Goal: Transaction & Acquisition: Purchase product/service

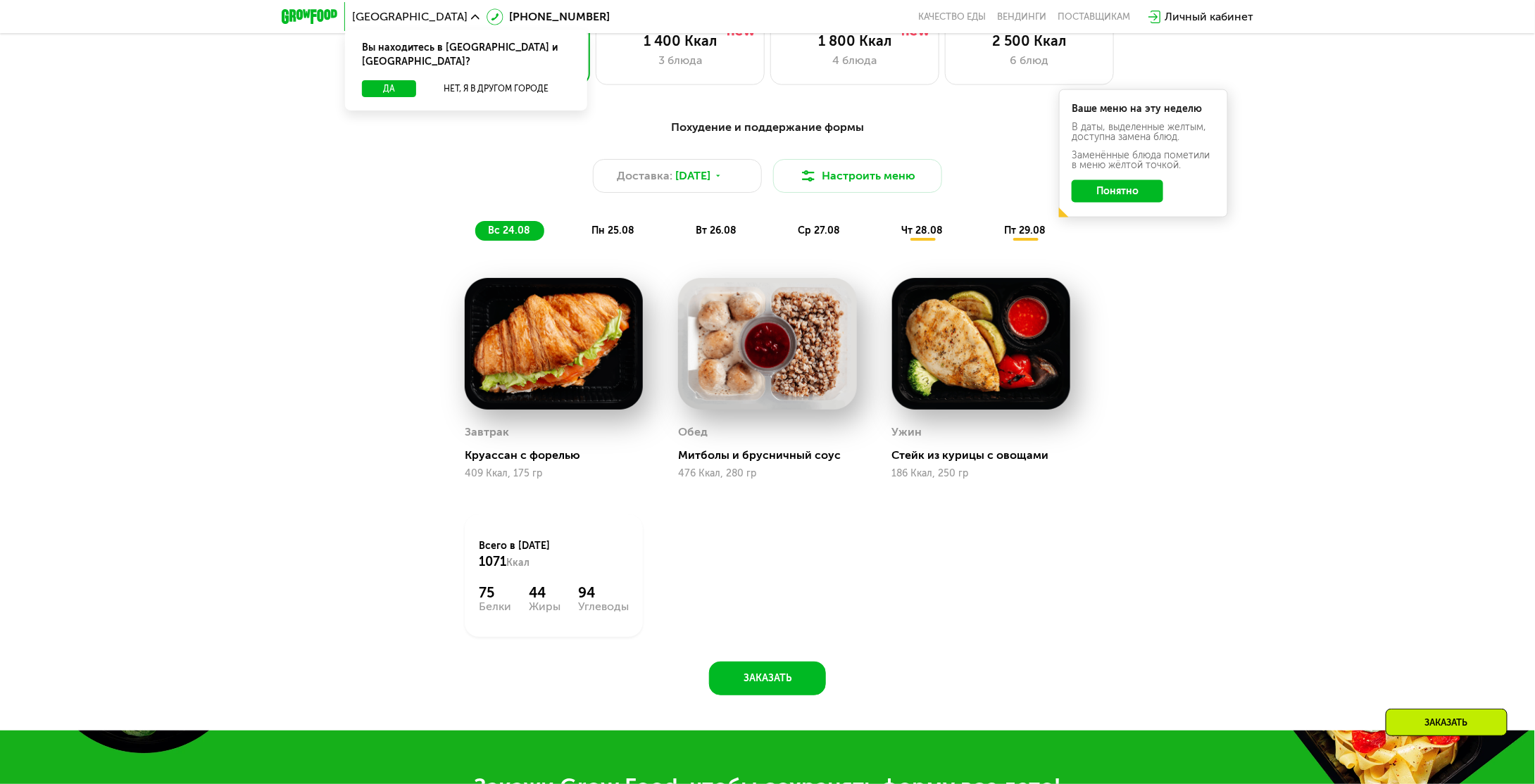
scroll to position [915, 0]
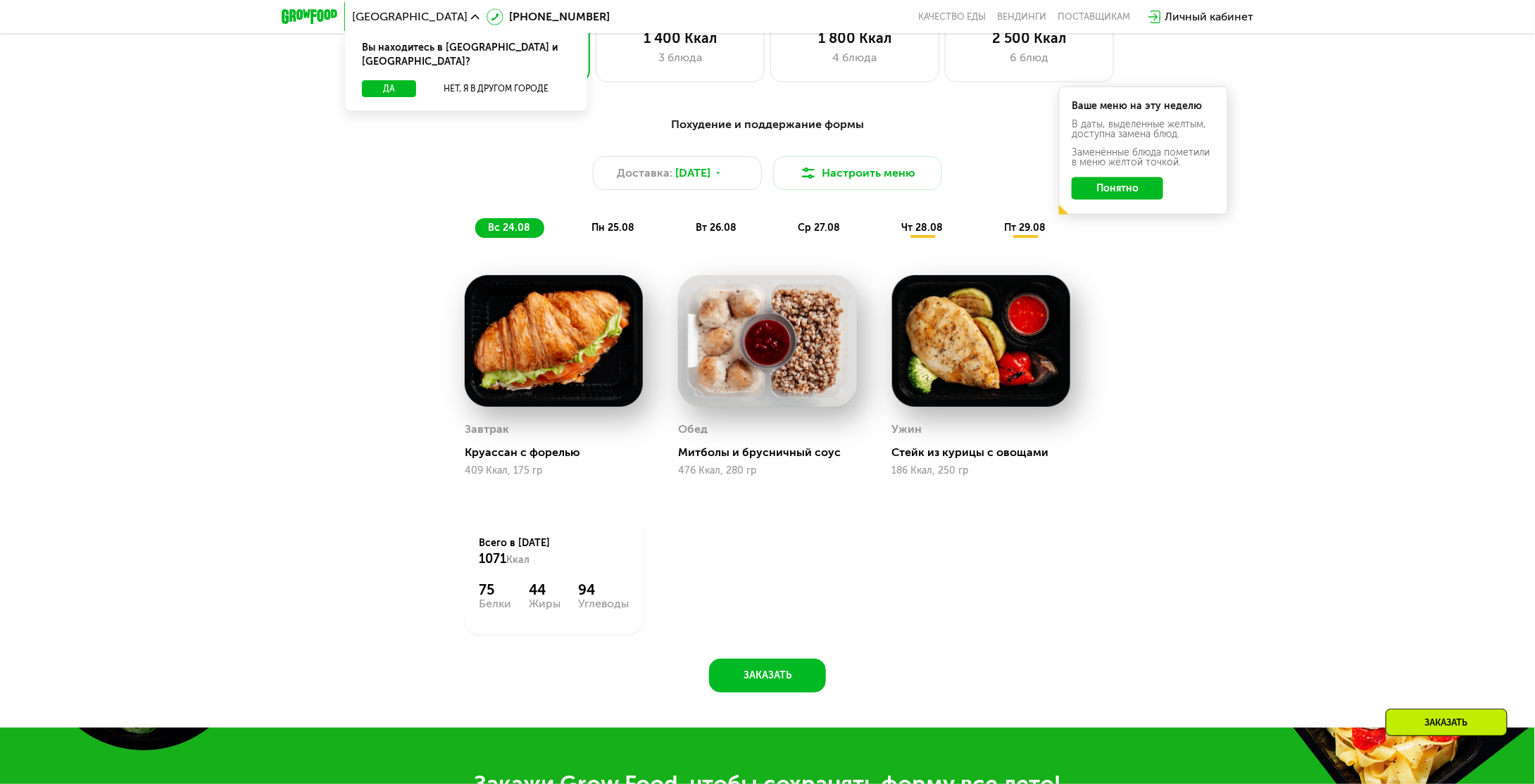
click at [683, 225] on div "пн 25.08" at bounding box center [717, 227] width 68 height 20
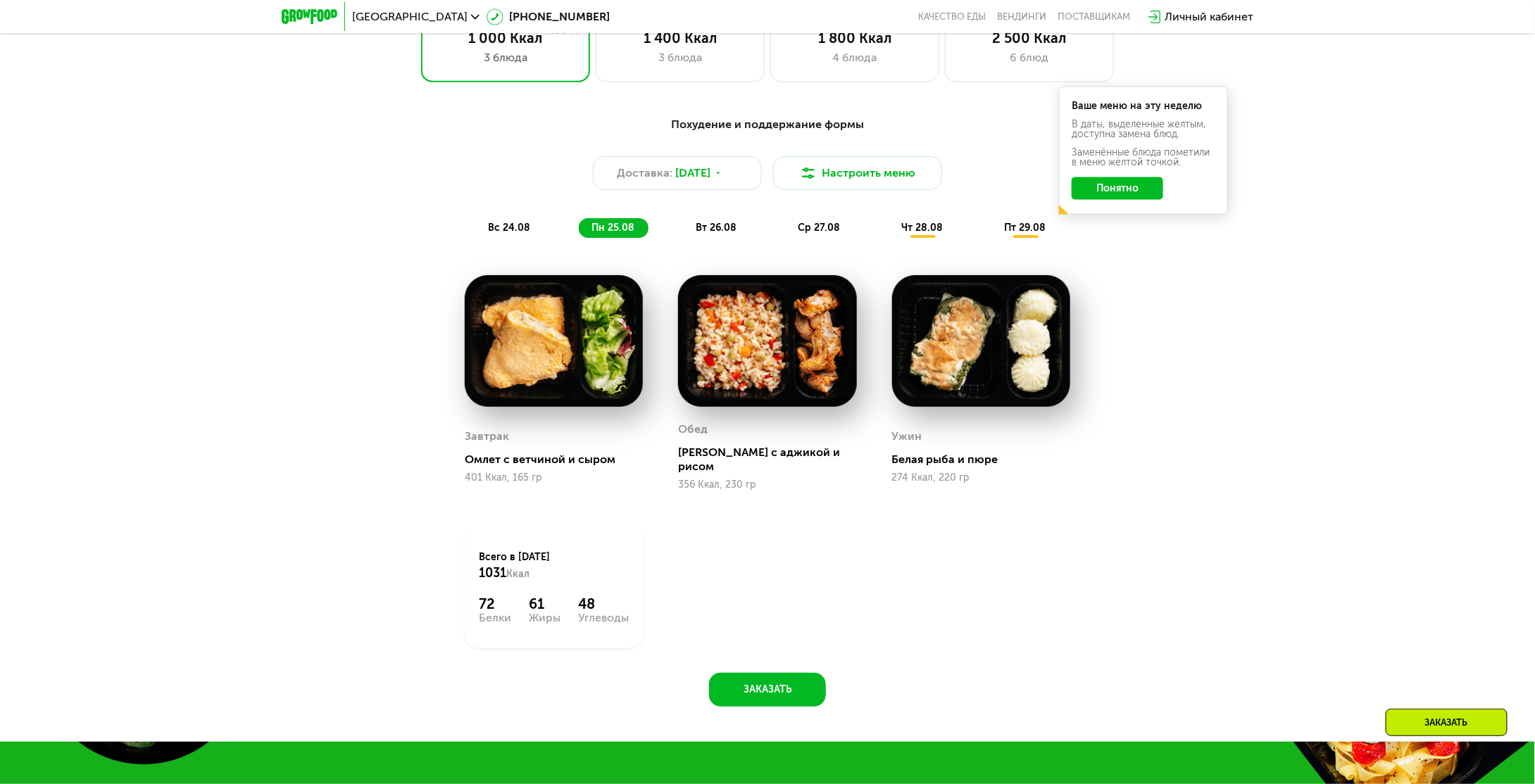
click at [700, 234] on span "вт 26.08" at bounding box center [716, 227] width 41 height 12
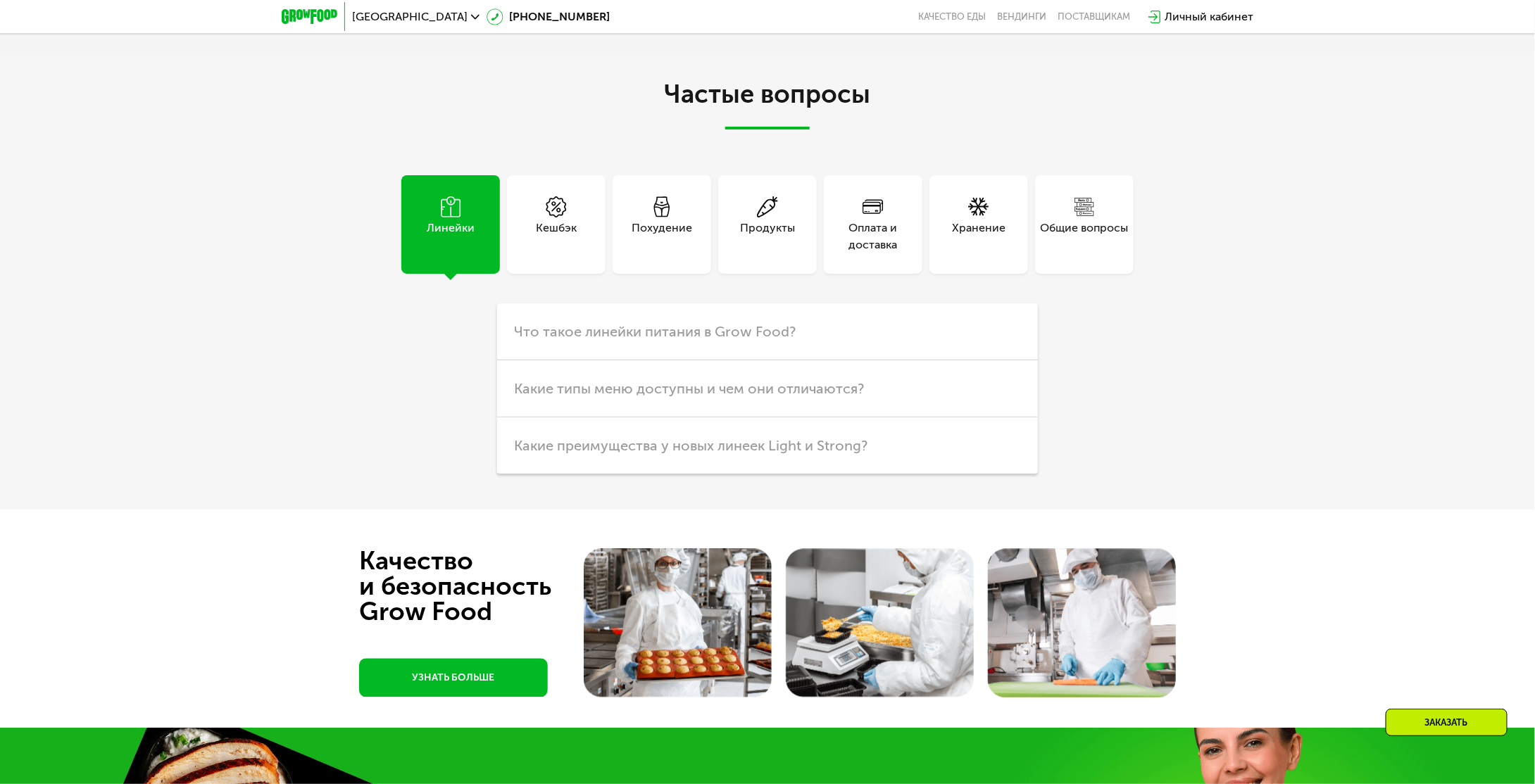
scroll to position [3730, 0]
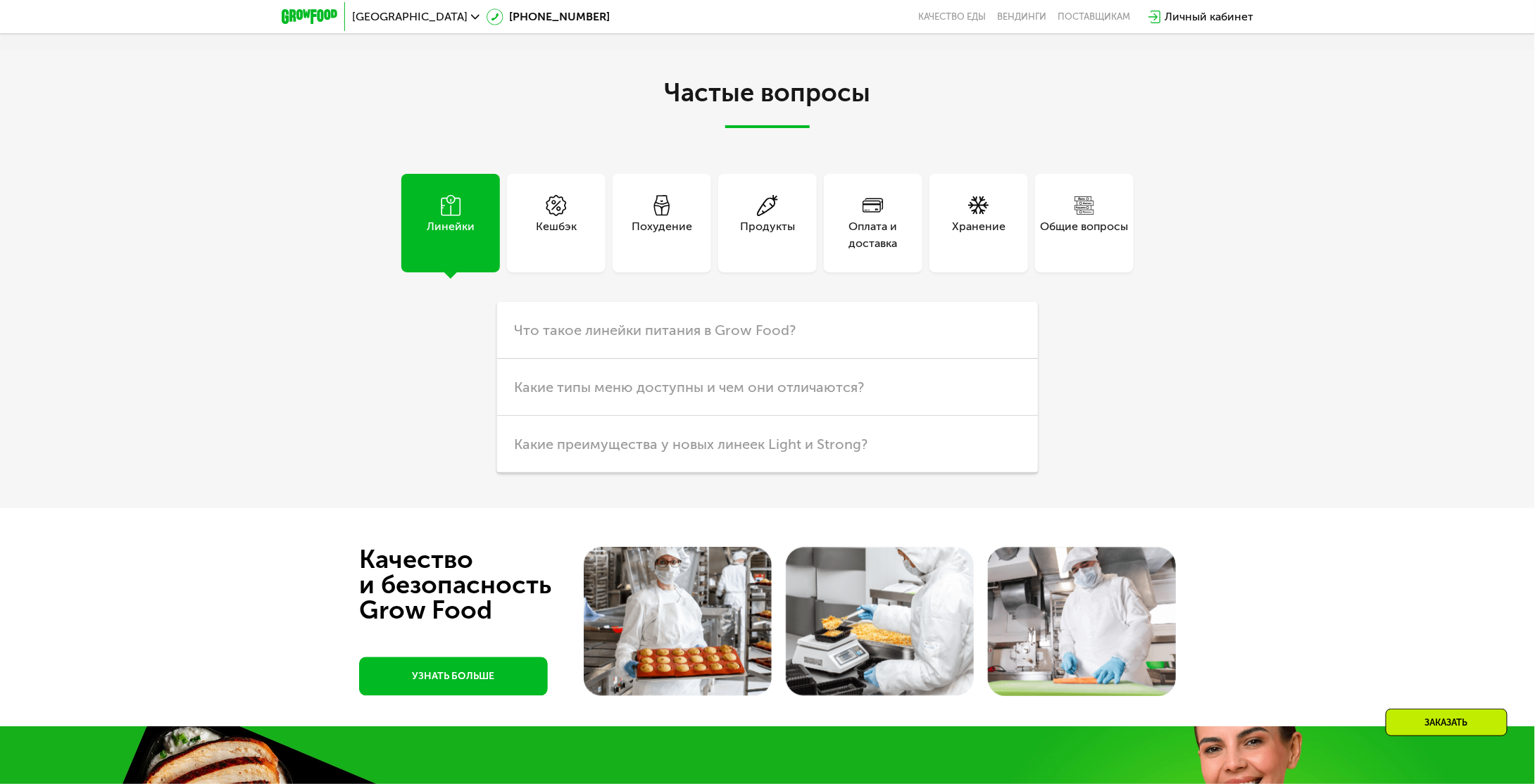
click at [691, 272] on div "Похудение" at bounding box center [662, 222] width 99 height 99
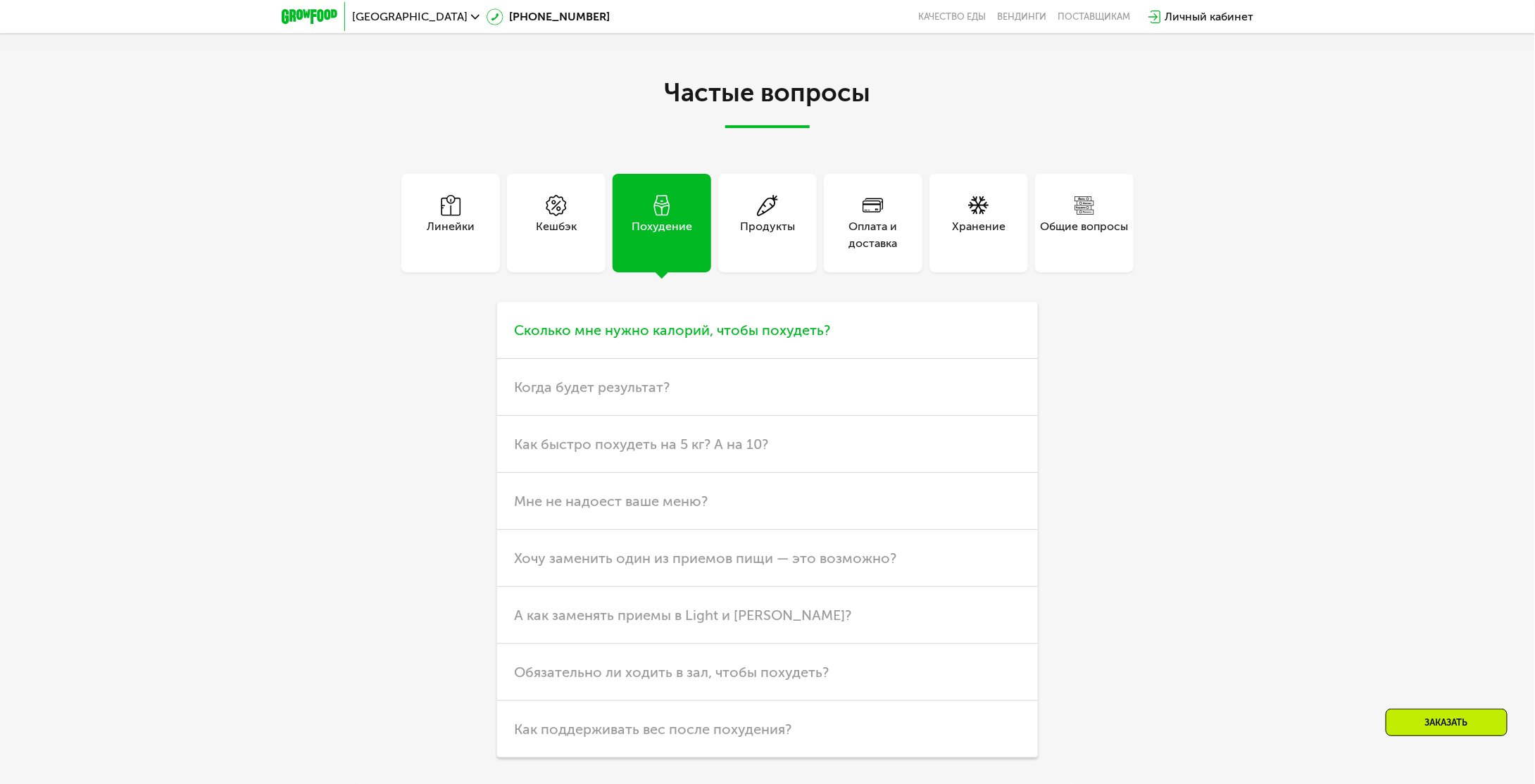
click at [832, 359] on h3 "Сколько мне нужно калорий, чтобы похудеть?" at bounding box center [768, 330] width 541 height 57
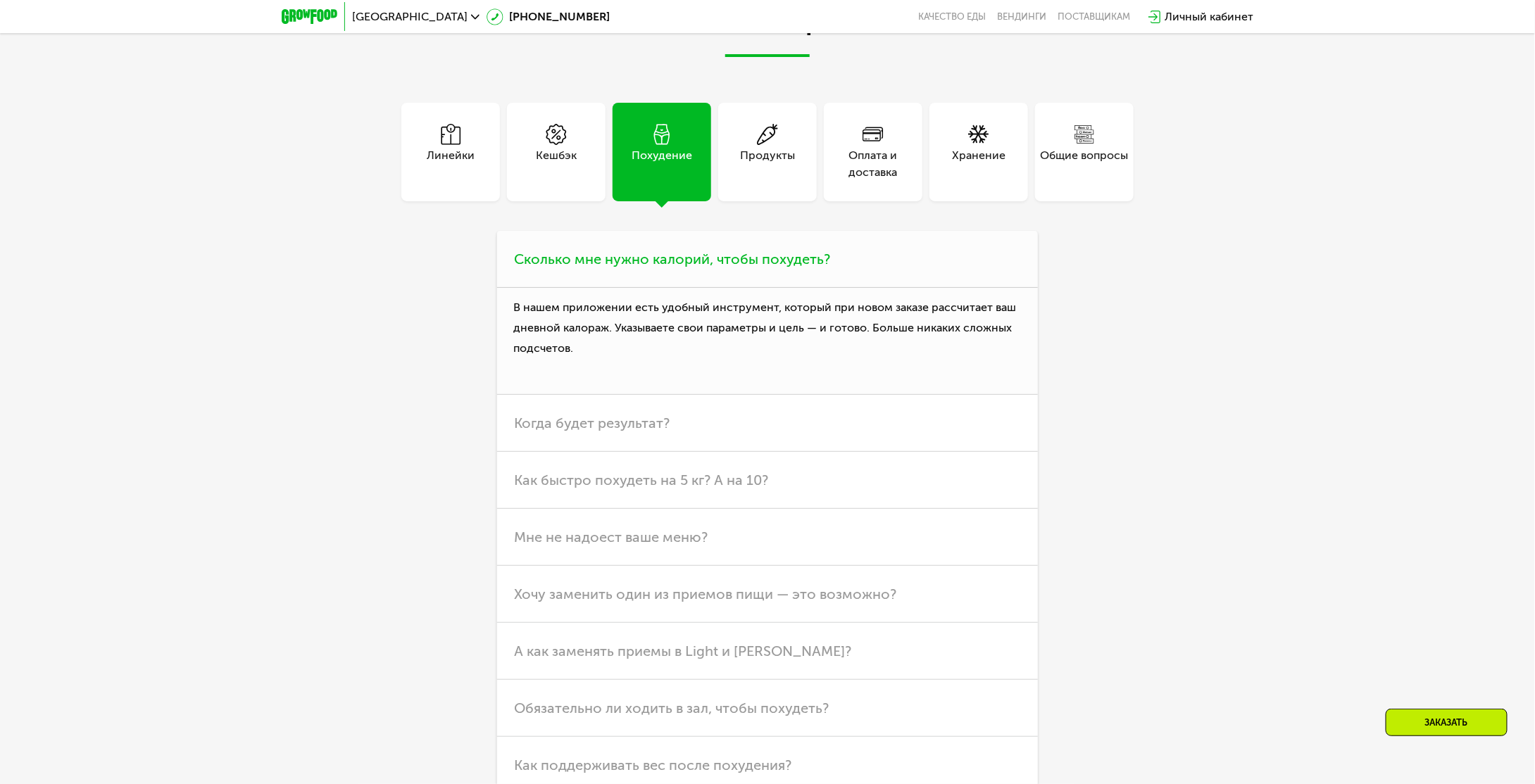
scroll to position [3870, 0]
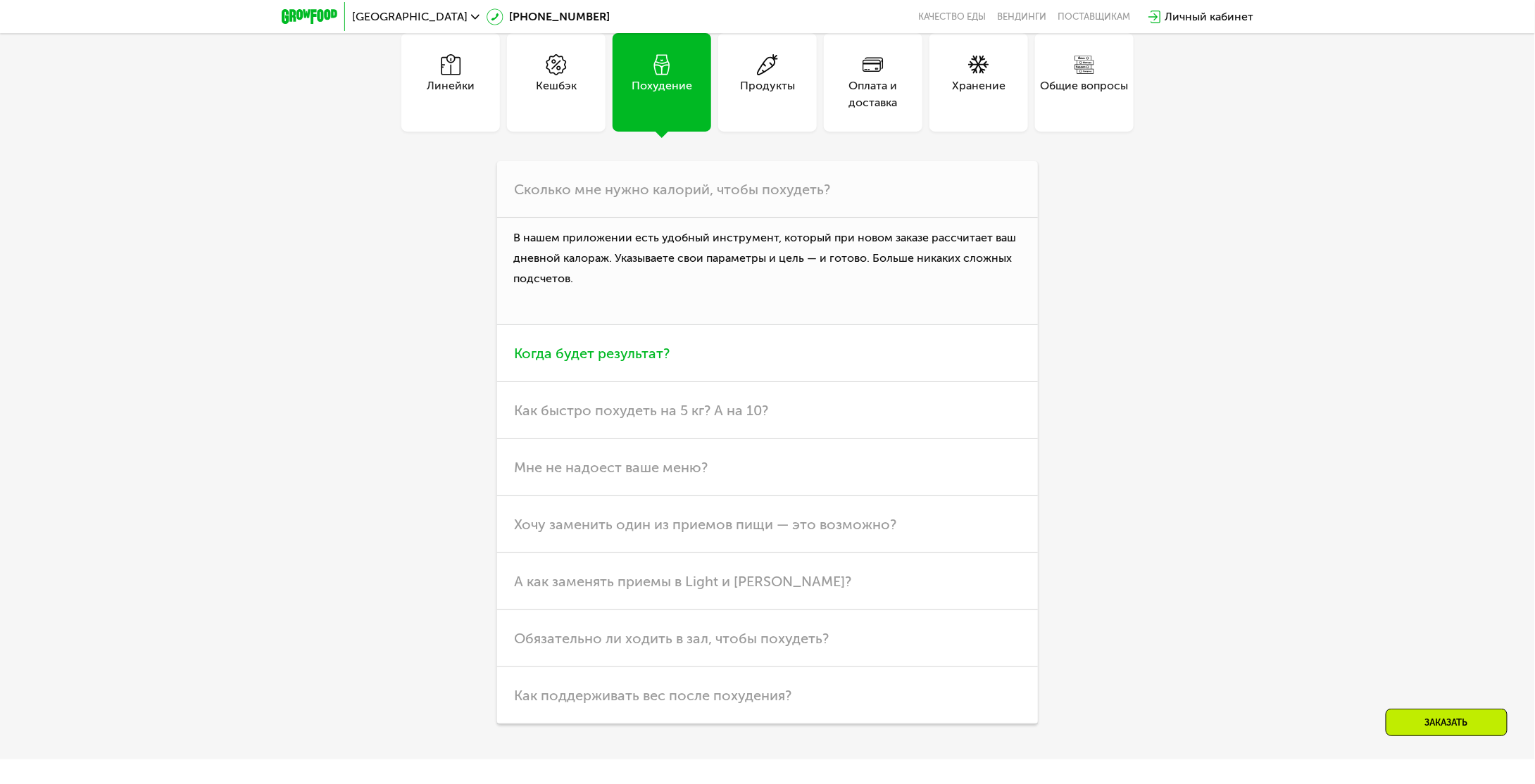
click at [704, 382] on h3 "Когда будет результат?" at bounding box center [768, 353] width 541 height 57
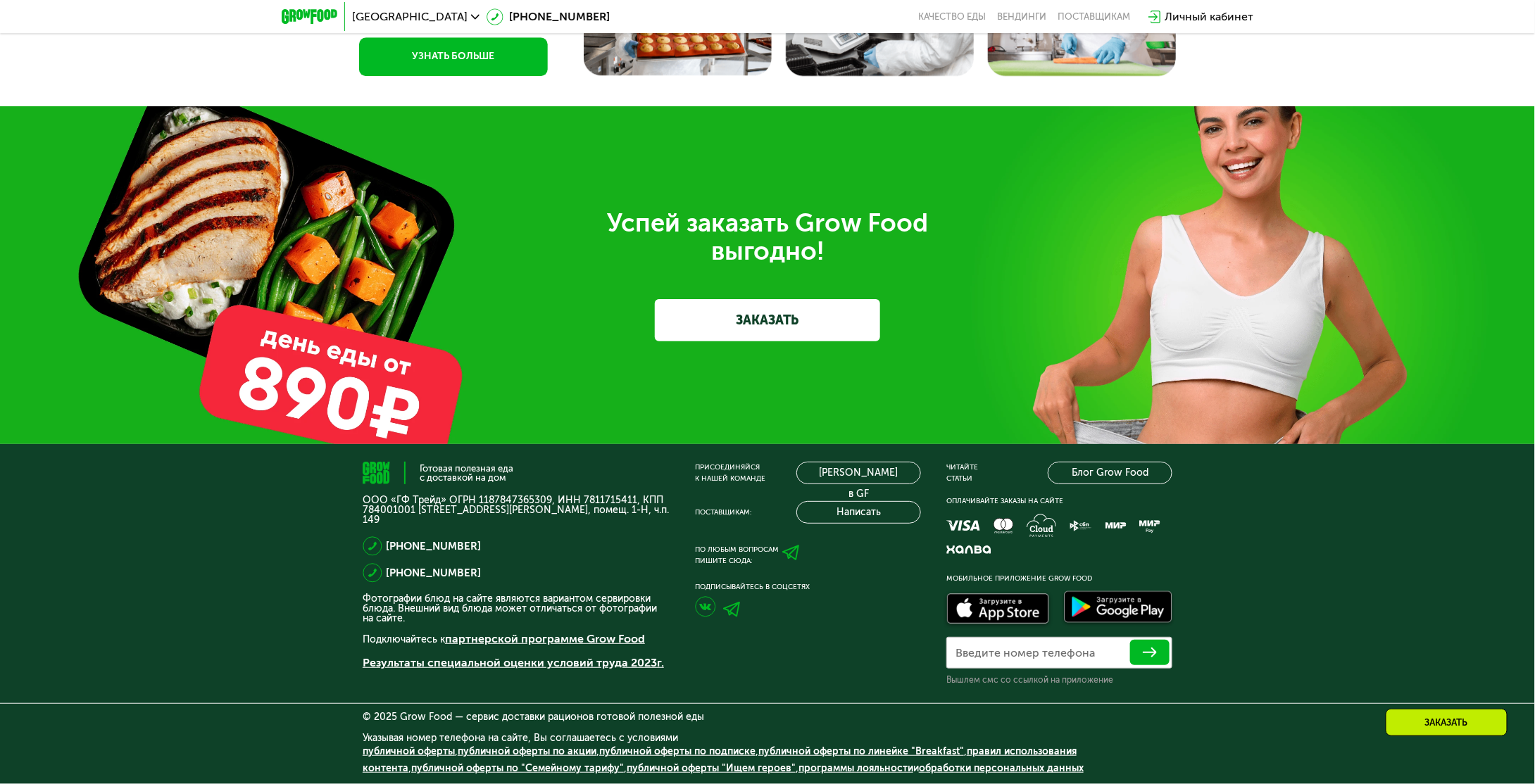
scroll to position [4865, 0]
drag, startPoint x: 804, startPoint y: 443, endPoint x: 784, endPoint y: 184, distance: 259.8
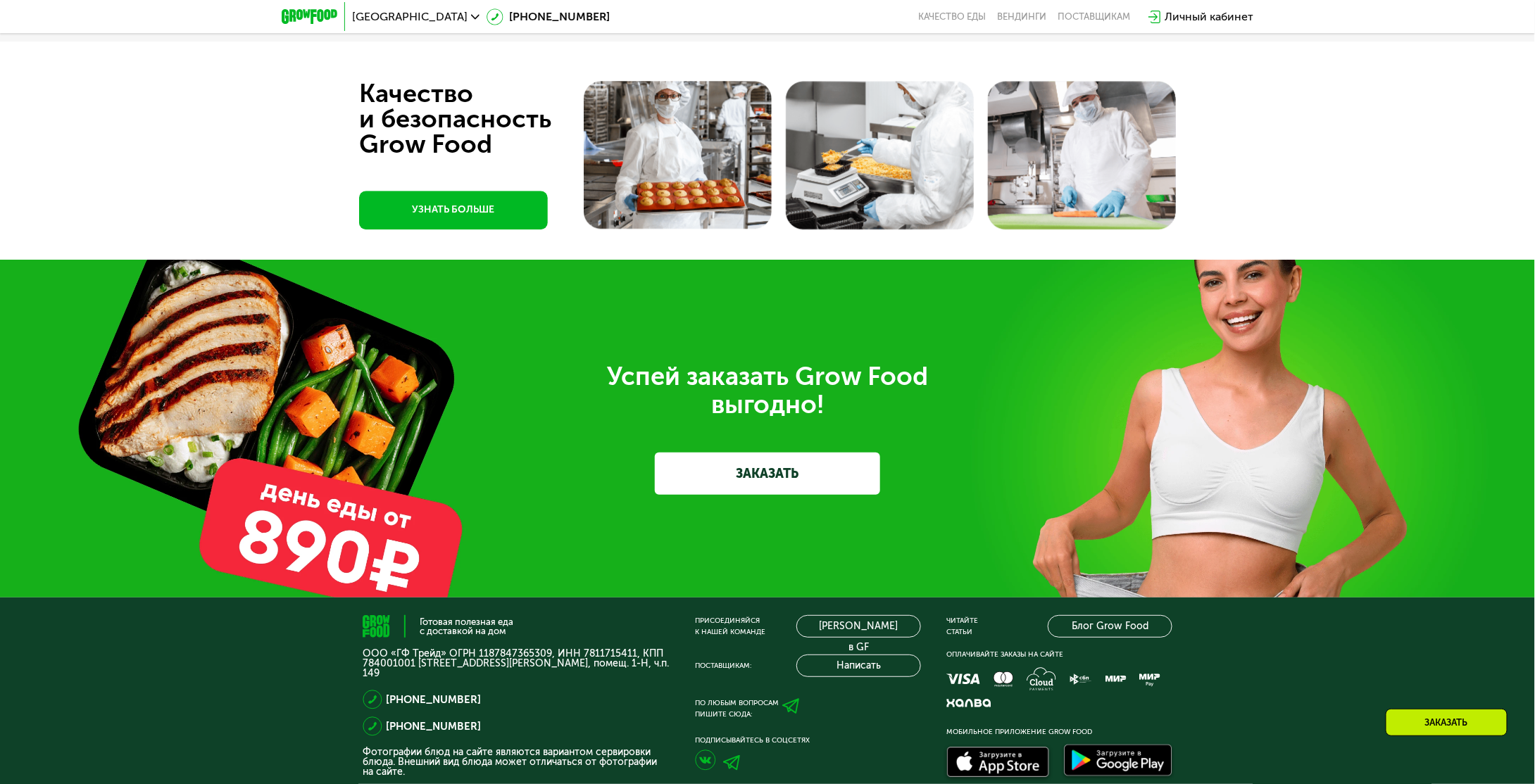
scroll to position [4583, 0]
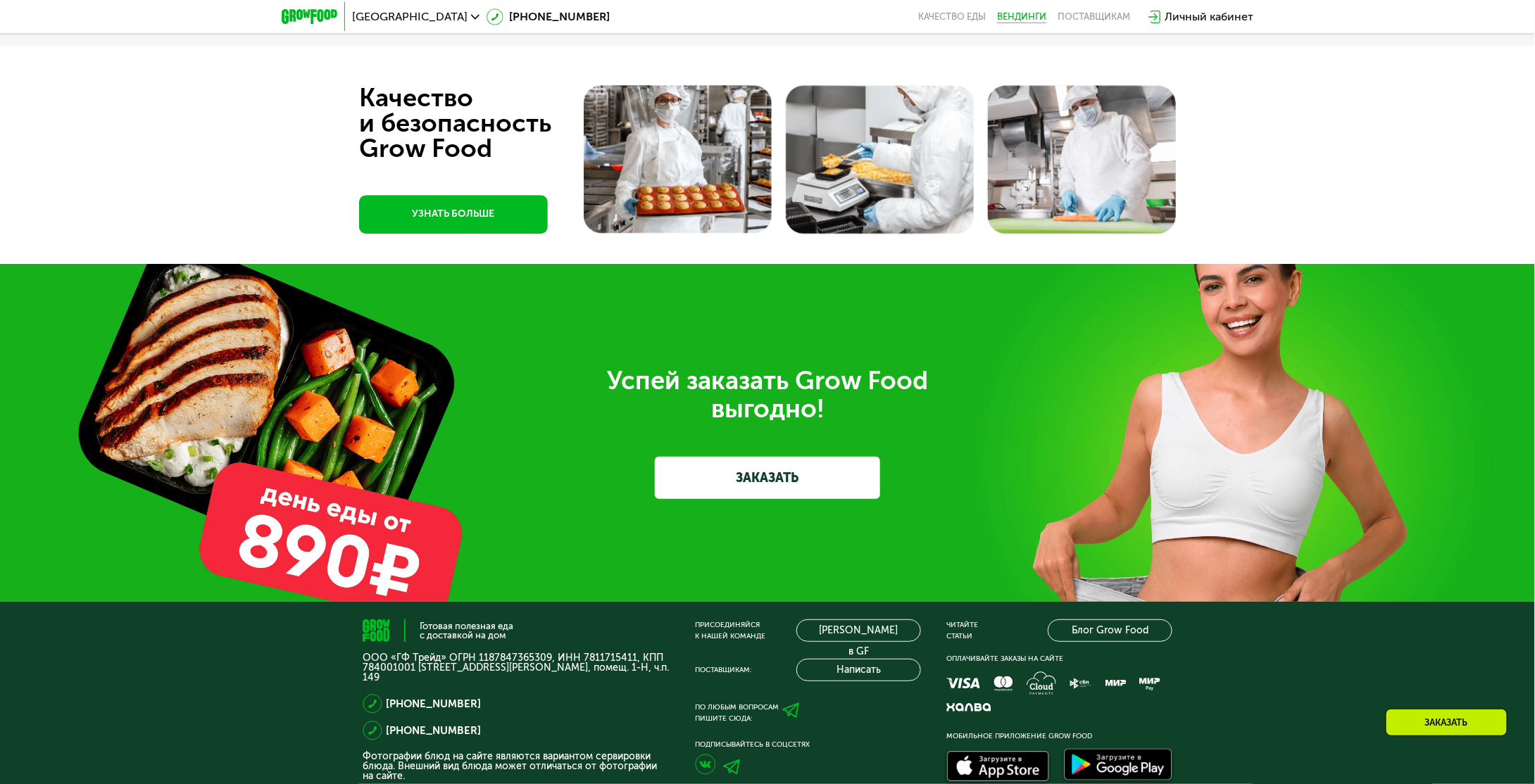
click at [1022, 17] on link "Вендинги" at bounding box center [1021, 17] width 49 height 11
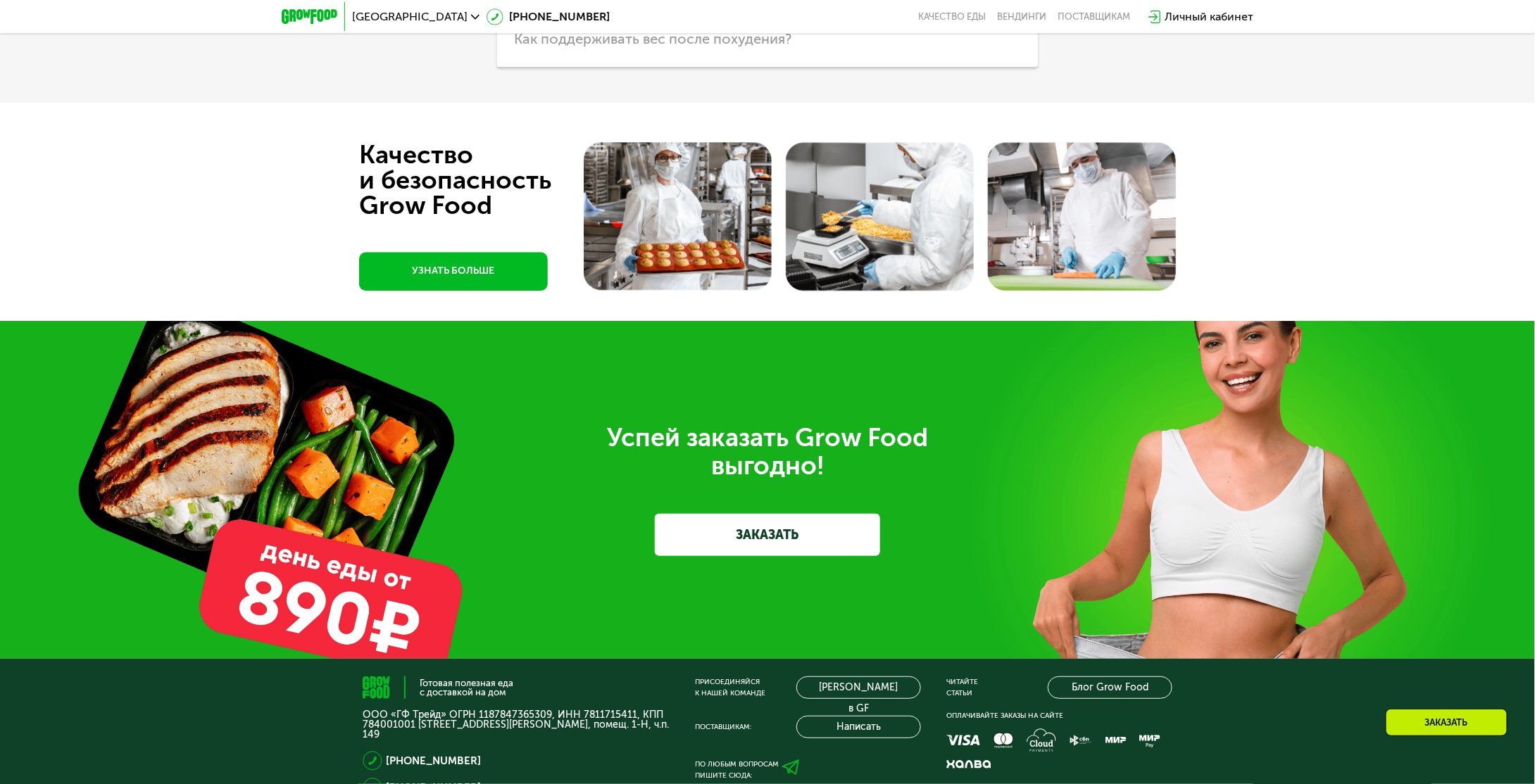
drag, startPoint x: 1164, startPoint y: 30, endPoint x: 1111, endPoint y: -52, distance: 97.6
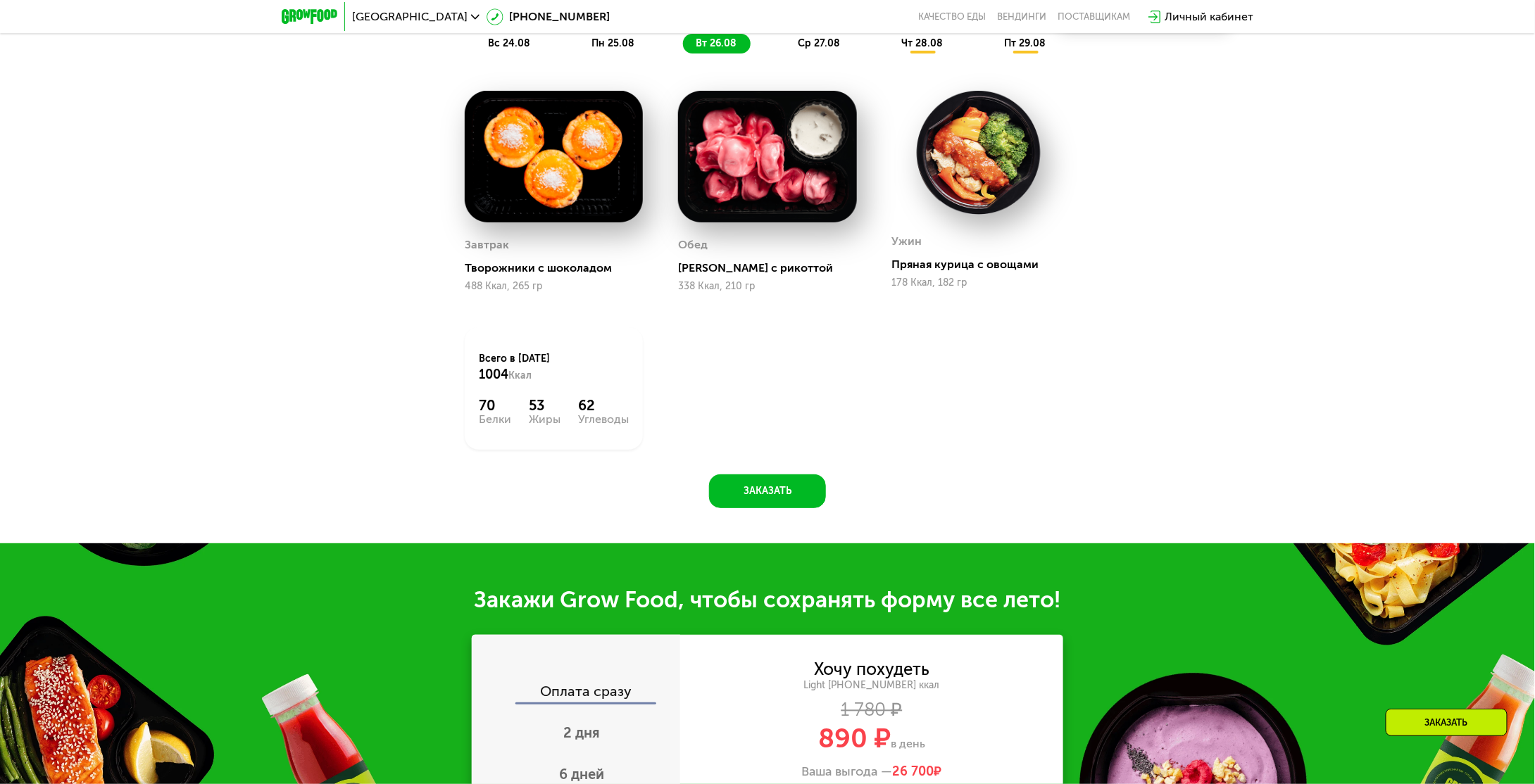
drag, startPoint x: 1055, startPoint y: 96, endPoint x: 1003, endPoint y: -86, distance: 189.3
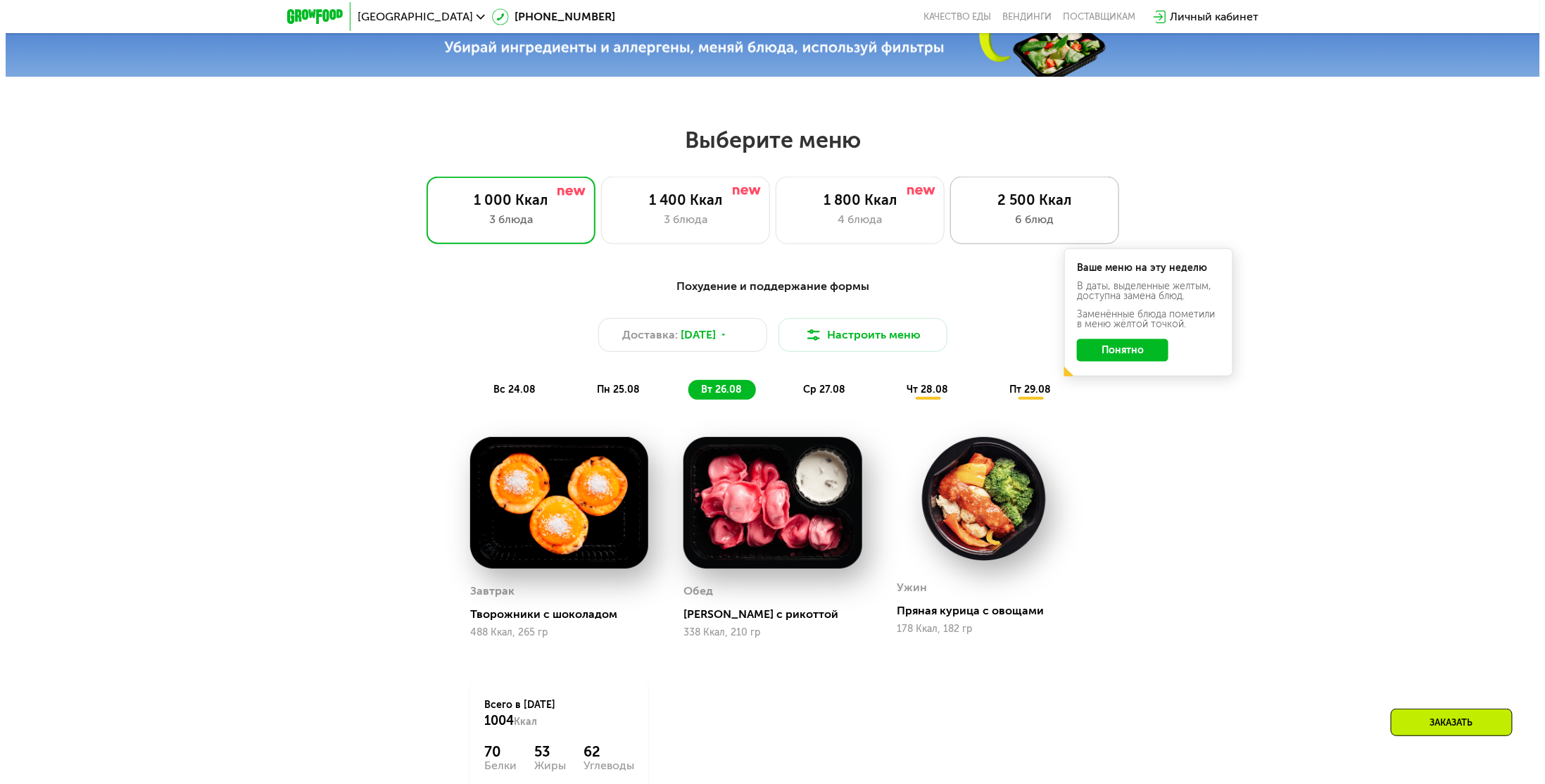
scroll to position [679, 0]
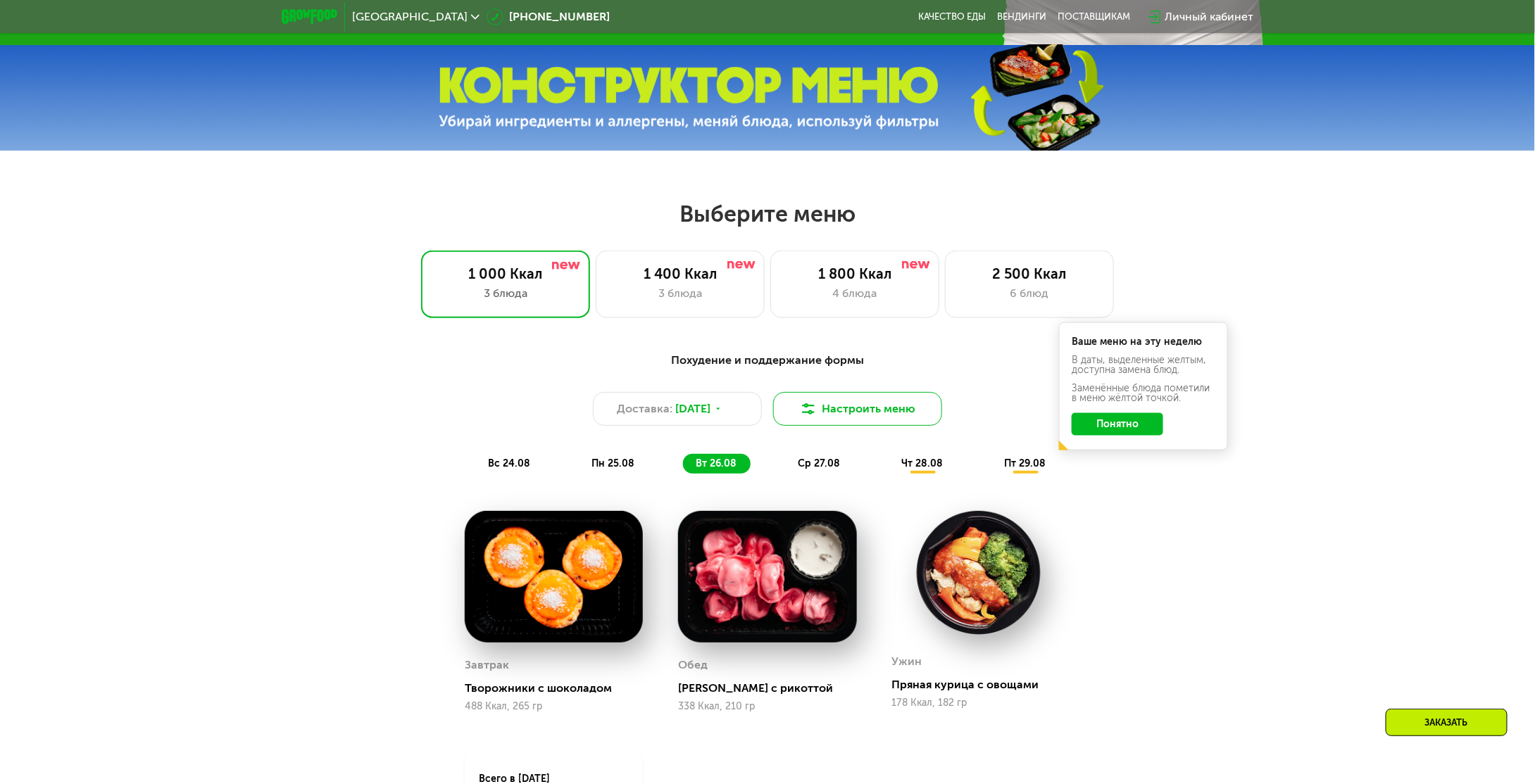
click at [831, 413] on button "Настроить меню" at bounding box center [857, 409] width 169 height 34
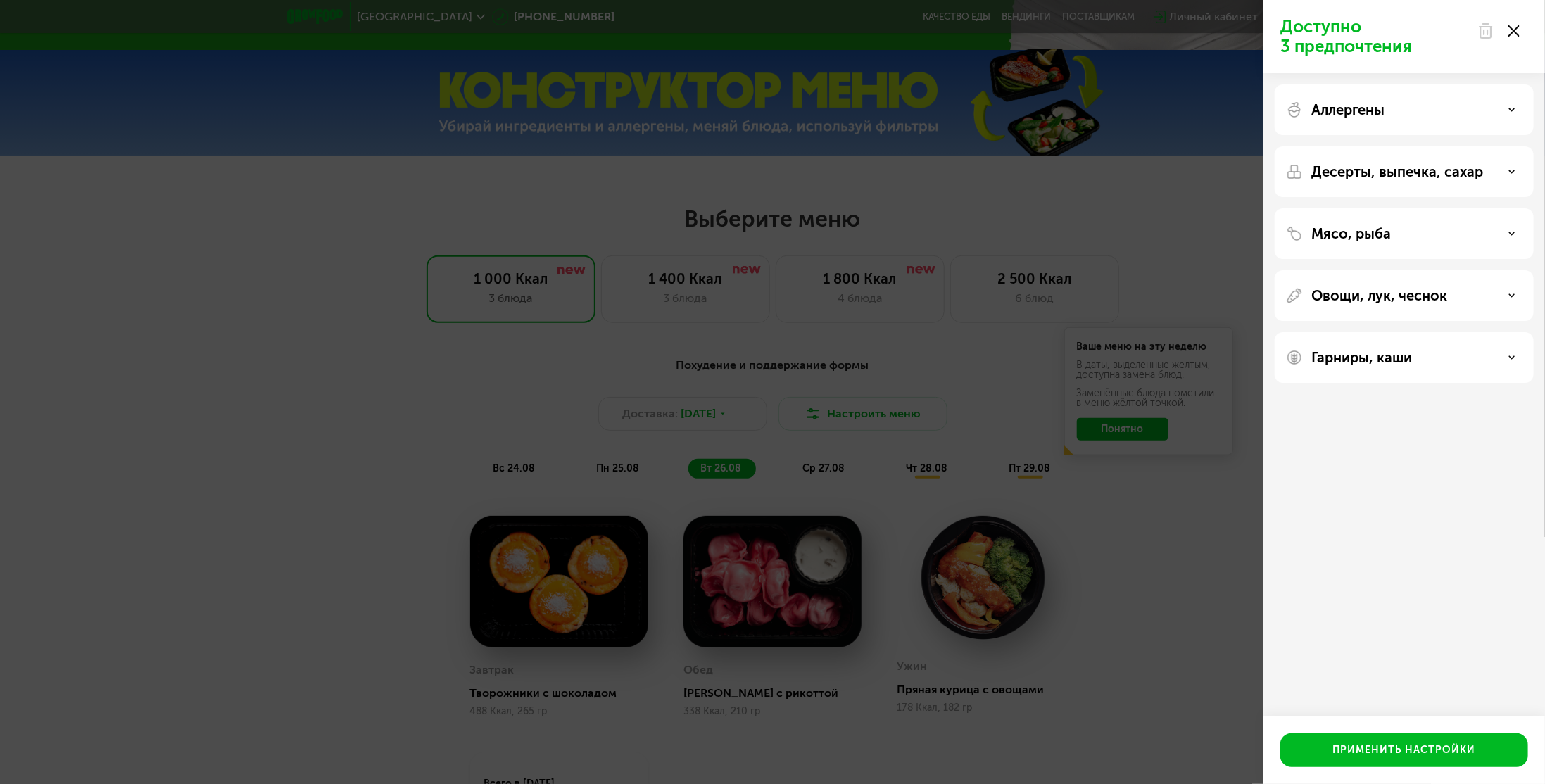
click at [1405, 110] on div "Аллергены" at bounding box center [1404, 110] width 237 height 17
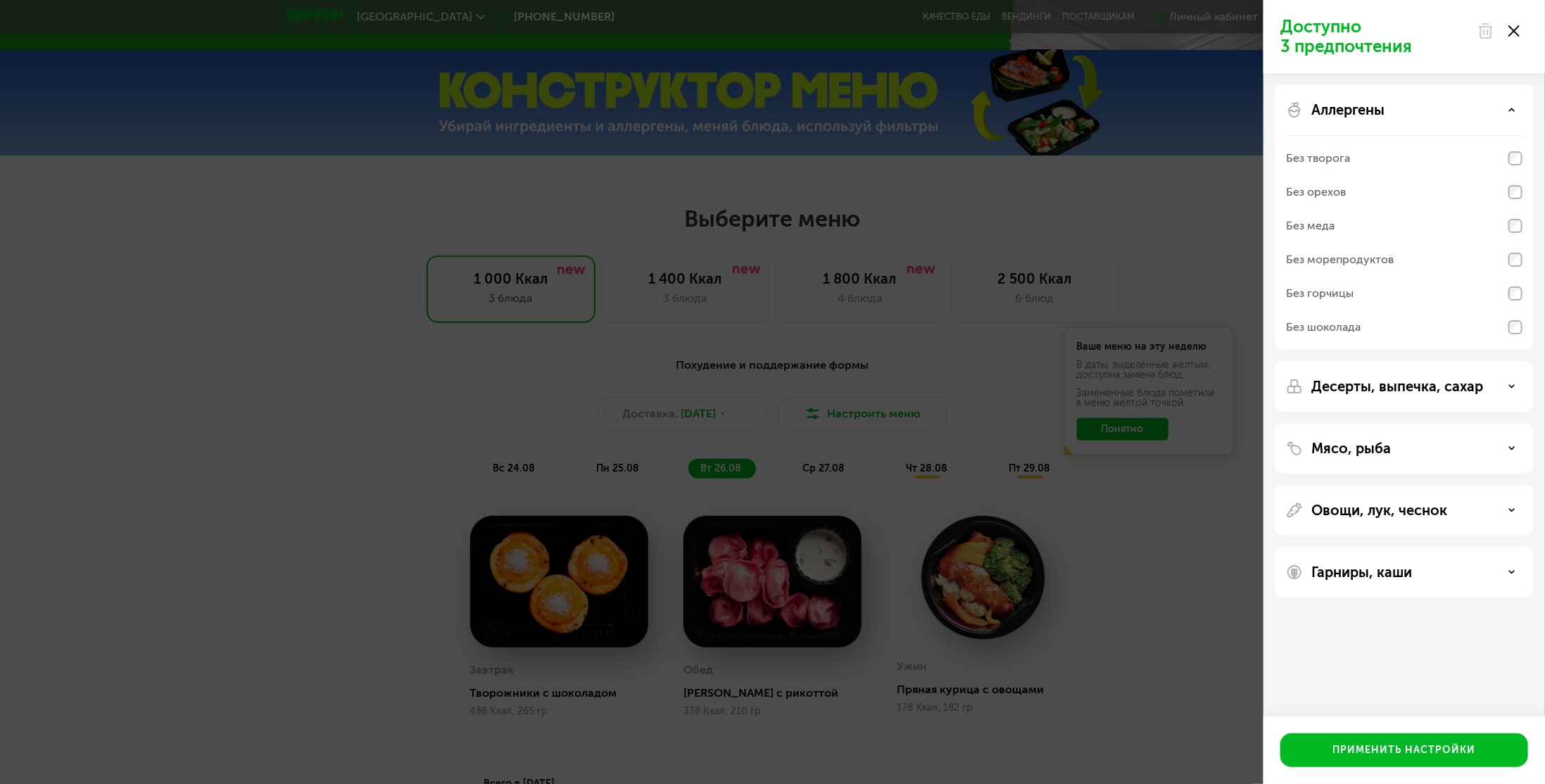
click at [1420, 380] on p "Десерты, выпечка, сахар" at bounding box center [1397, 386] width 172 height 17
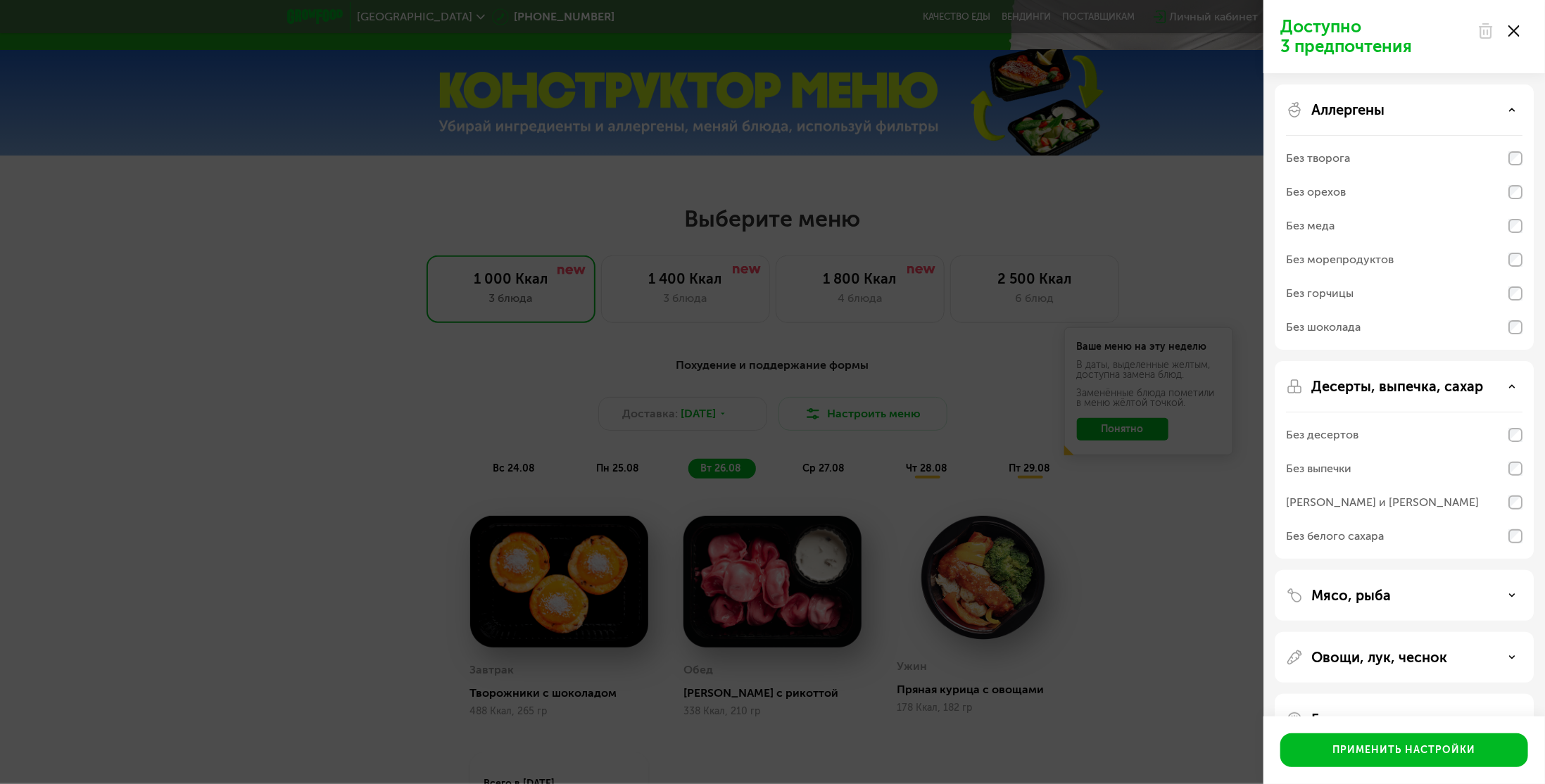
click at [1363, 469] on div "Без выпечки" at bounding box center [1404, 468] width 237 height 34
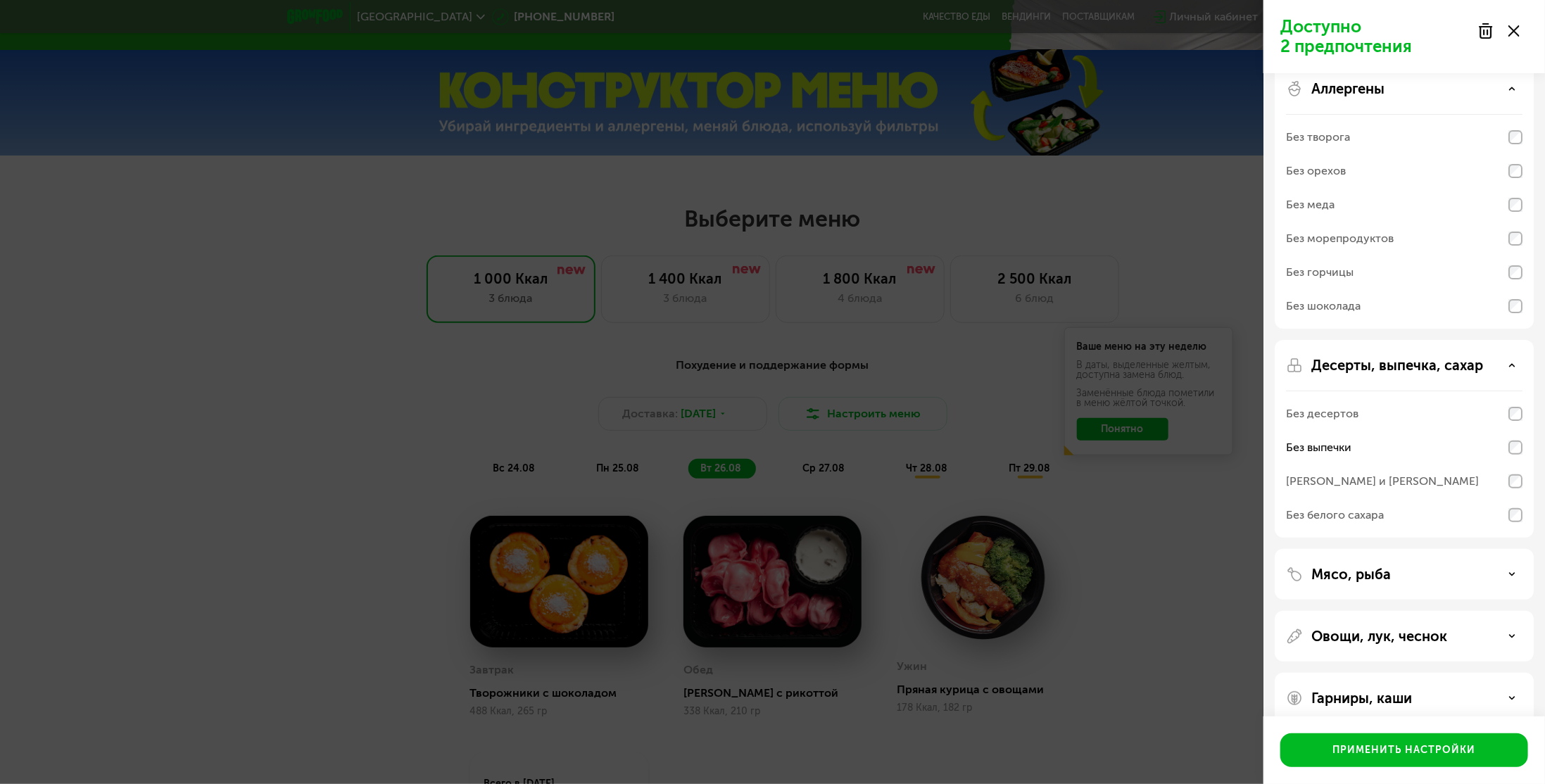
scroll to position [41, 0]
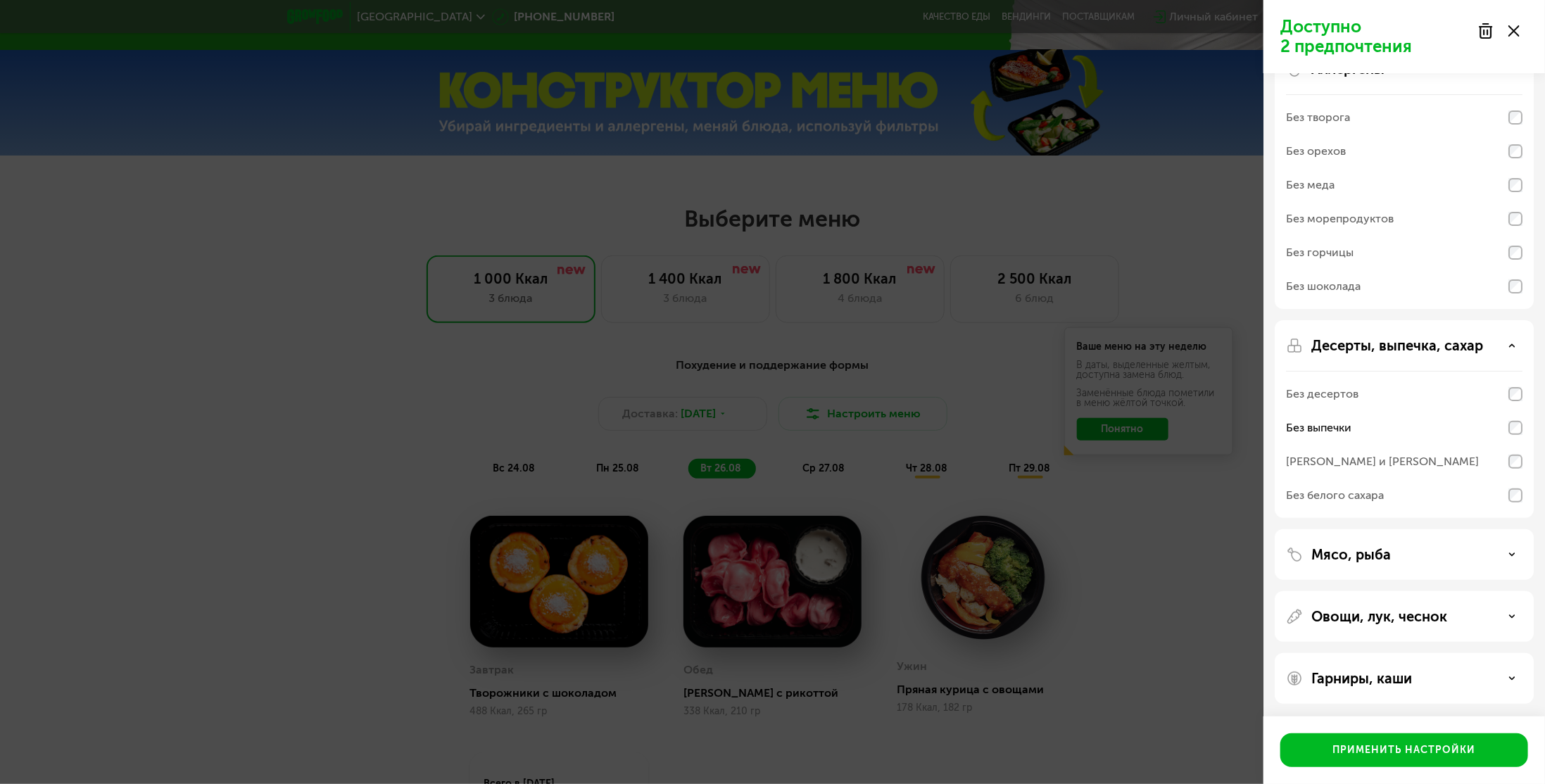
click at [1367, 676] on p "Гарниры, каши" at bounding box center [1361, 678] width 101 height 17
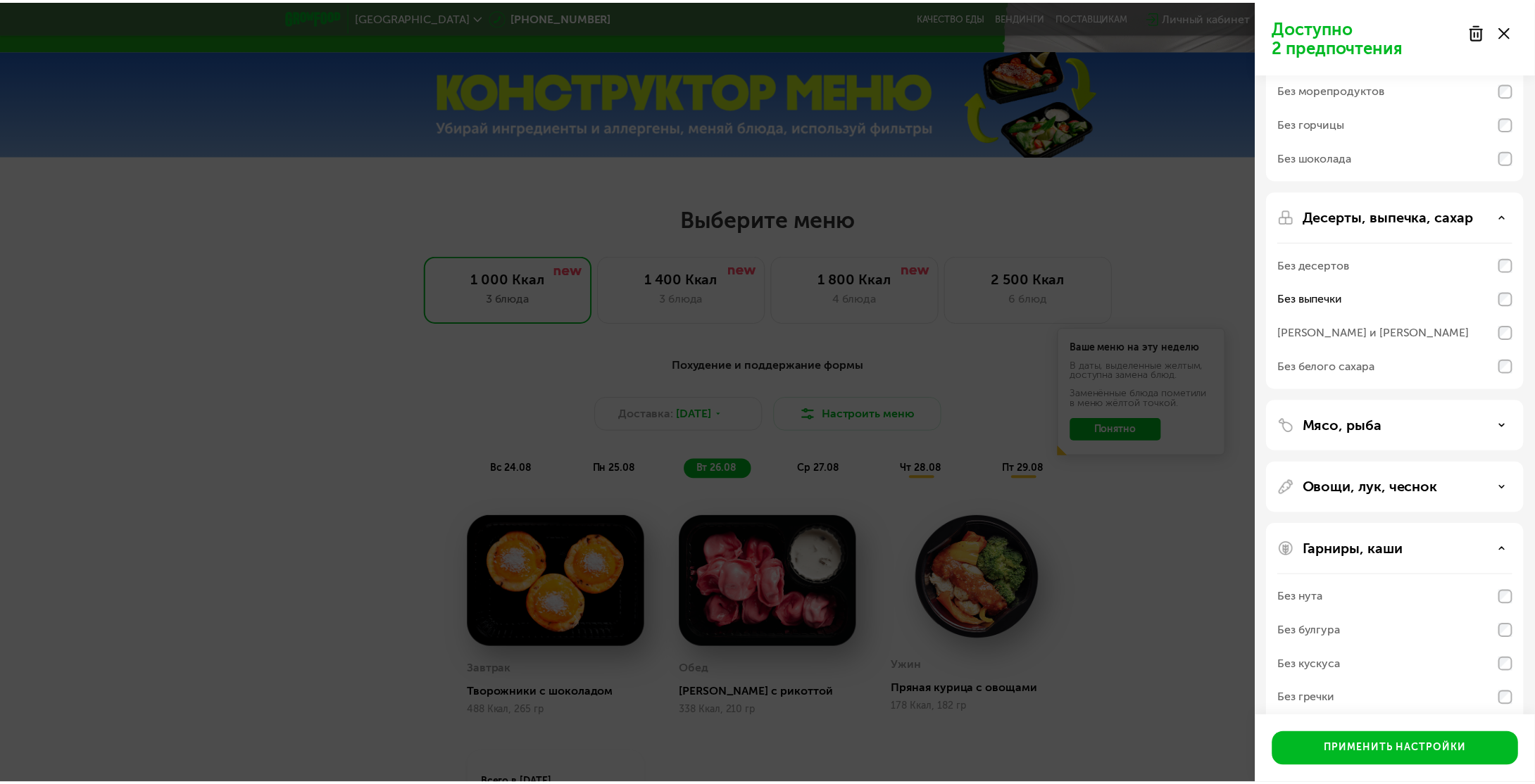
scroll to position [221, 0]
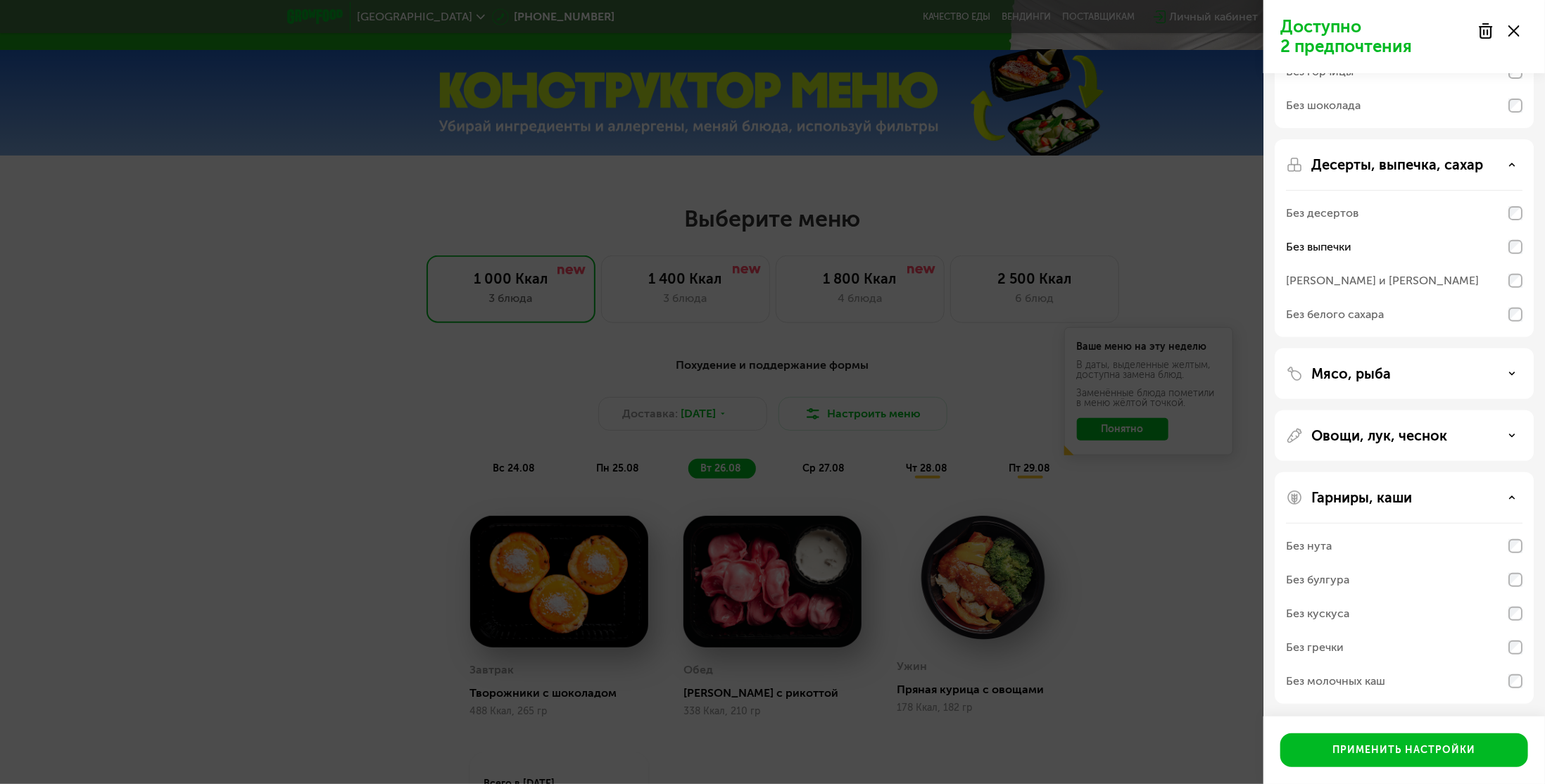
click at [1369, 684] on div "Без молочных каш" at bounding box center [1335, 681] width 99 height 17
click at [1393, 748] on div "Применить настройки" at bounding box center [1405, 750] width 143 height 14
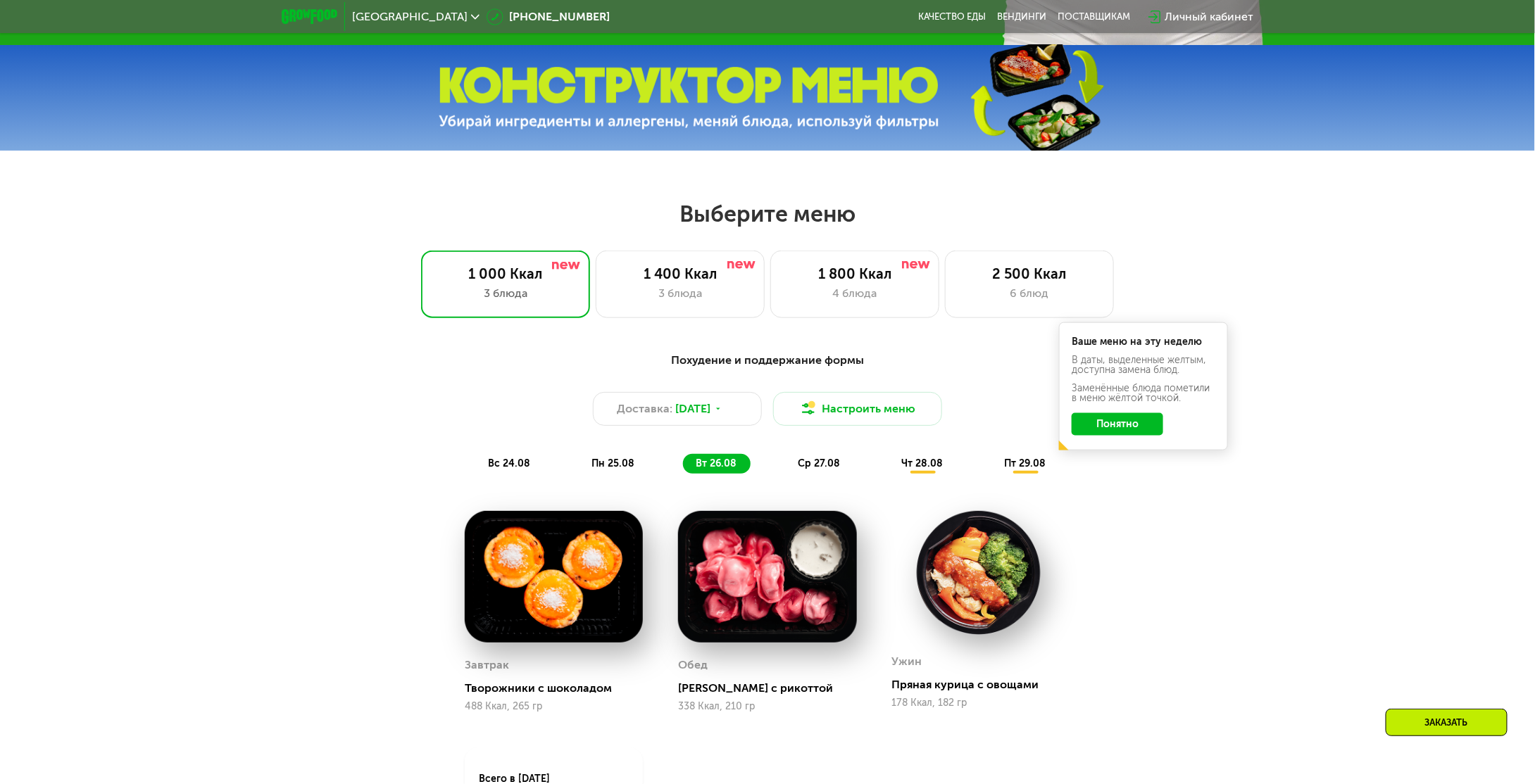
click at [501, 468] on span "вс 24.08" at bounding box center [508, 463] width 42 height 12
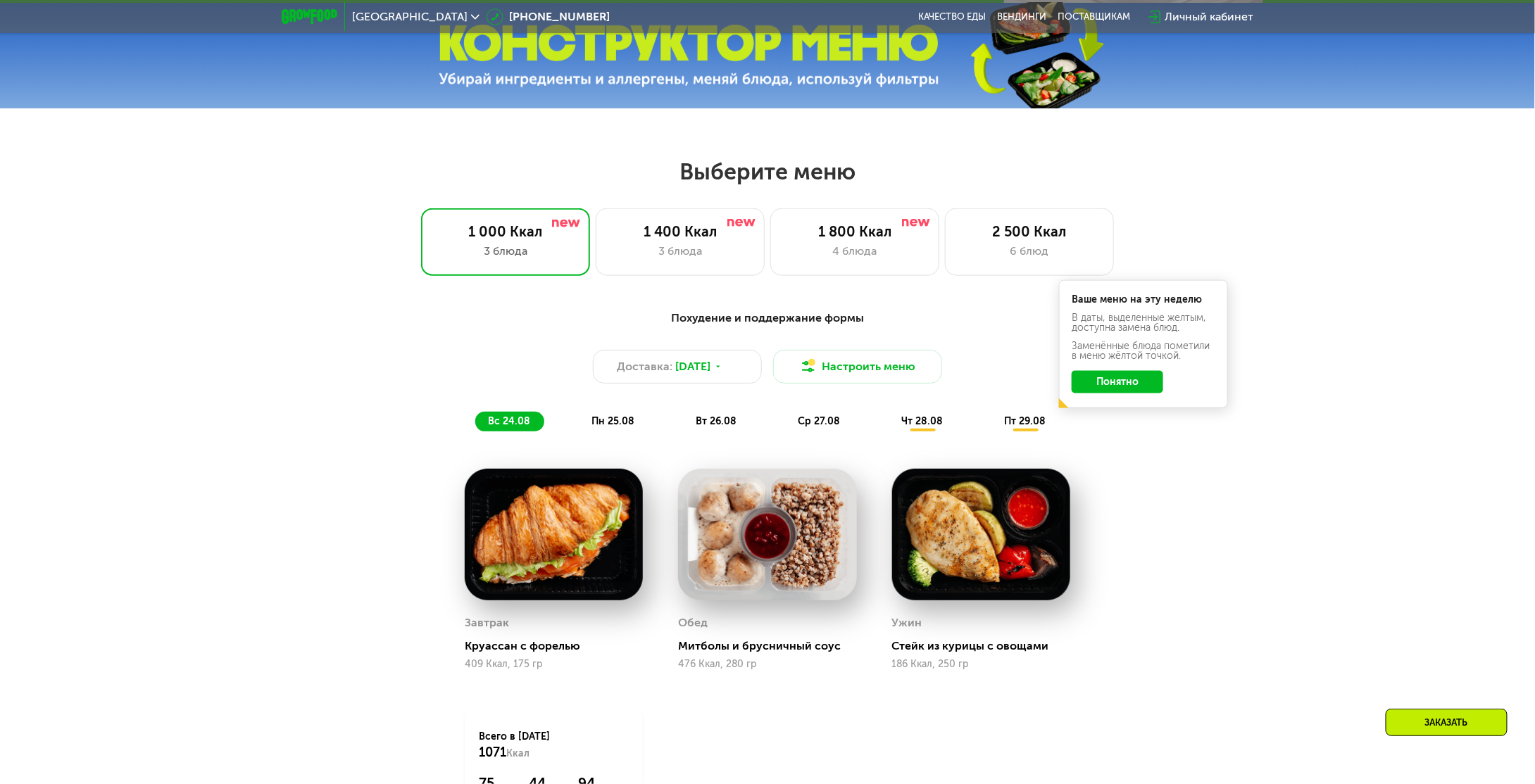
scroll to position [749, 0]
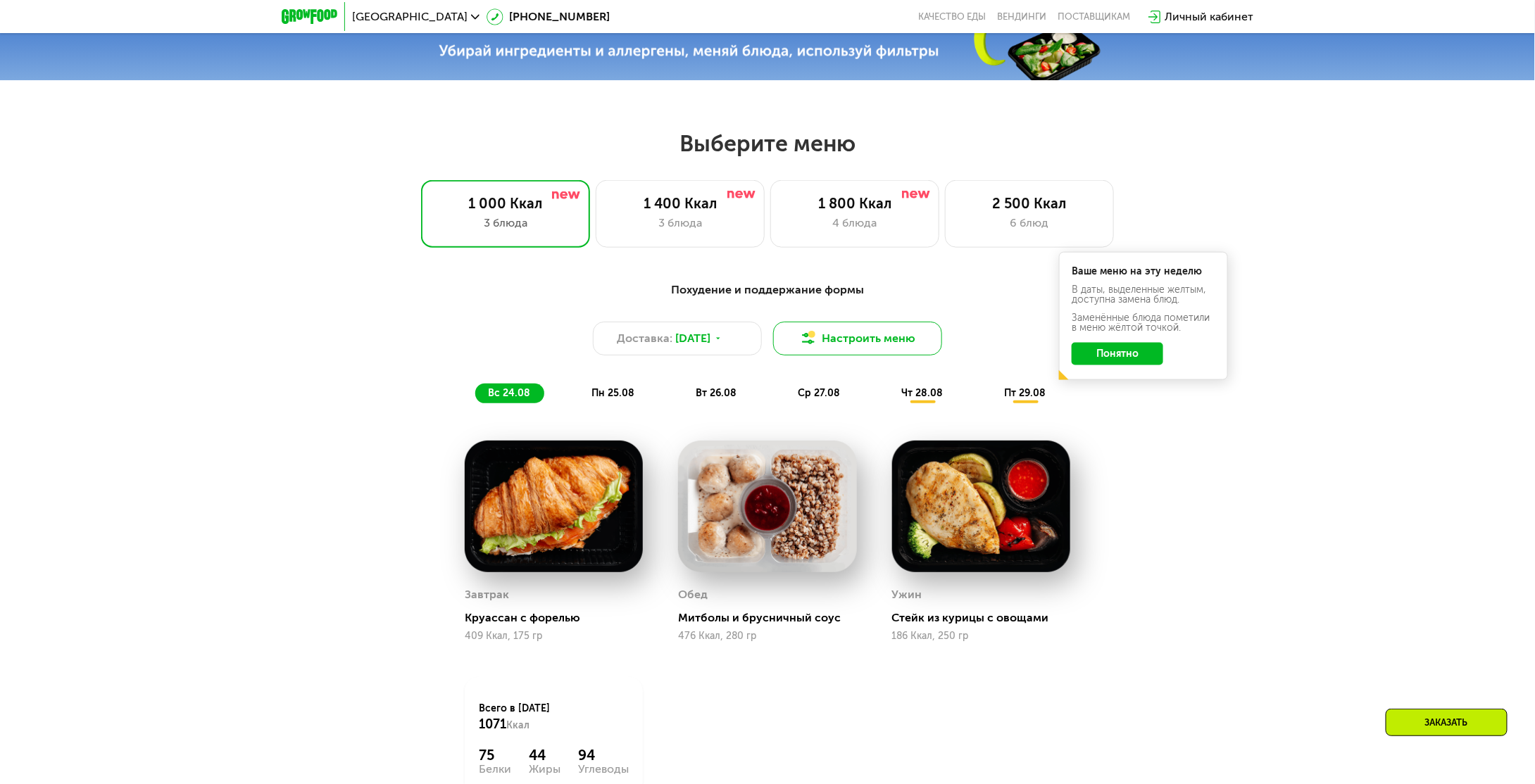
click at [870, 344] on button "Настроить меню" at bounding box center [857, 338] width 169 height 34
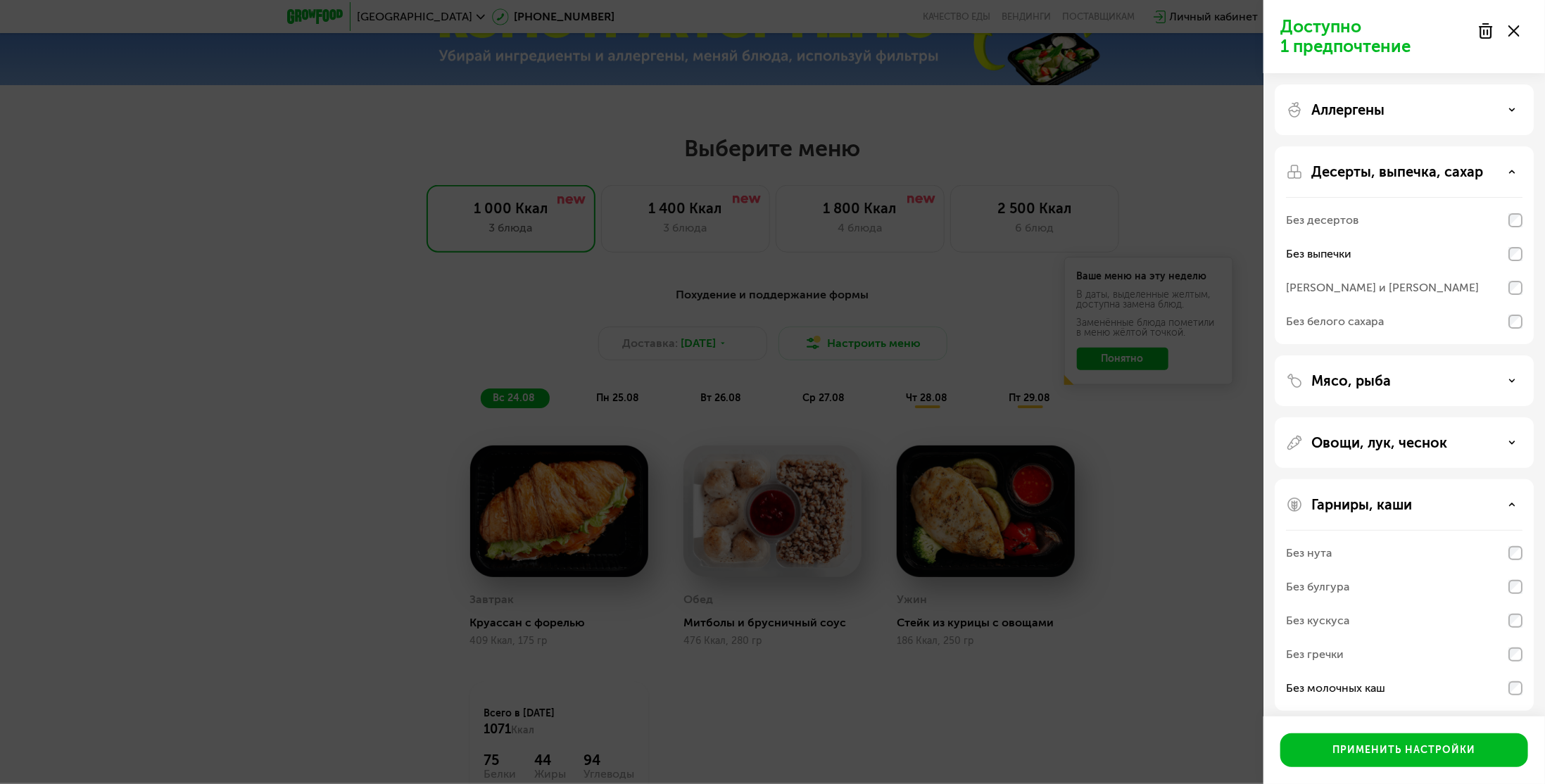
click at [1436, 288] on div "[PERSON_NAME] и [PERSON_NAME]" at bounding box center [1382, 287] width 193 height 17
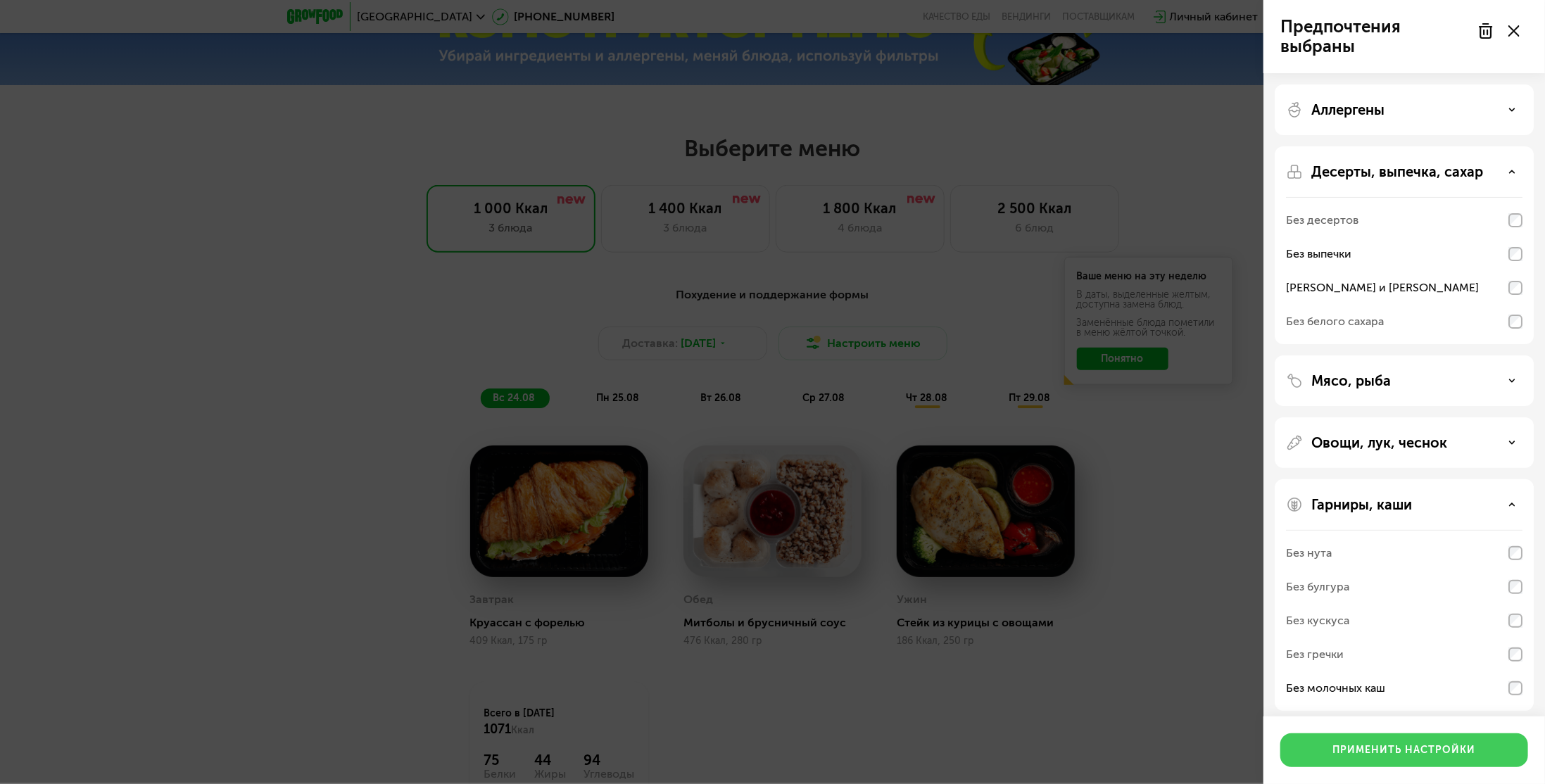
click at [1350, 755] on div "Применить настройки" at bounding box center [1405, 750] width 143 height 14
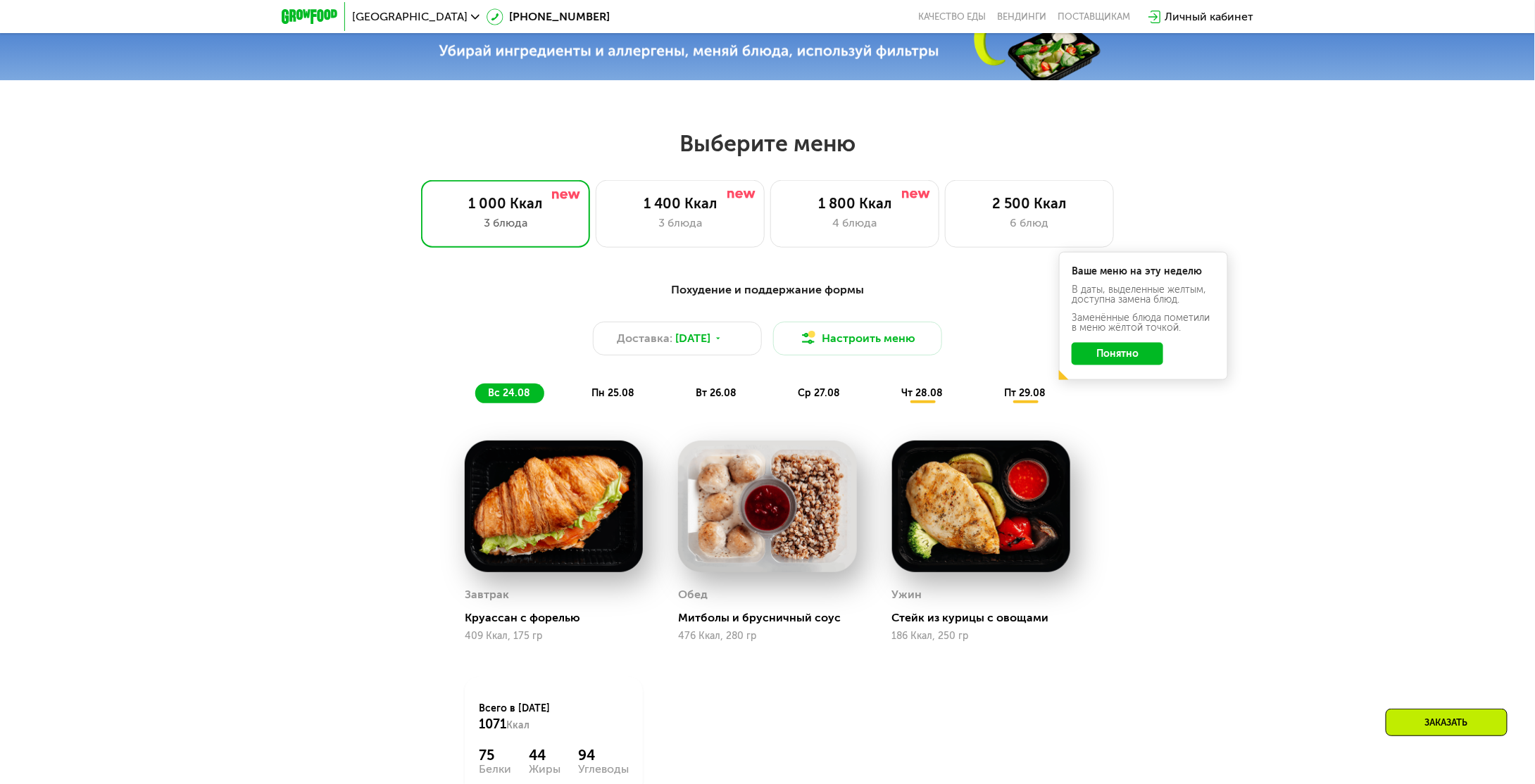
click at [603, 398] on span "пн 25.08" at bounding box center [613, 393] width 43 height 12
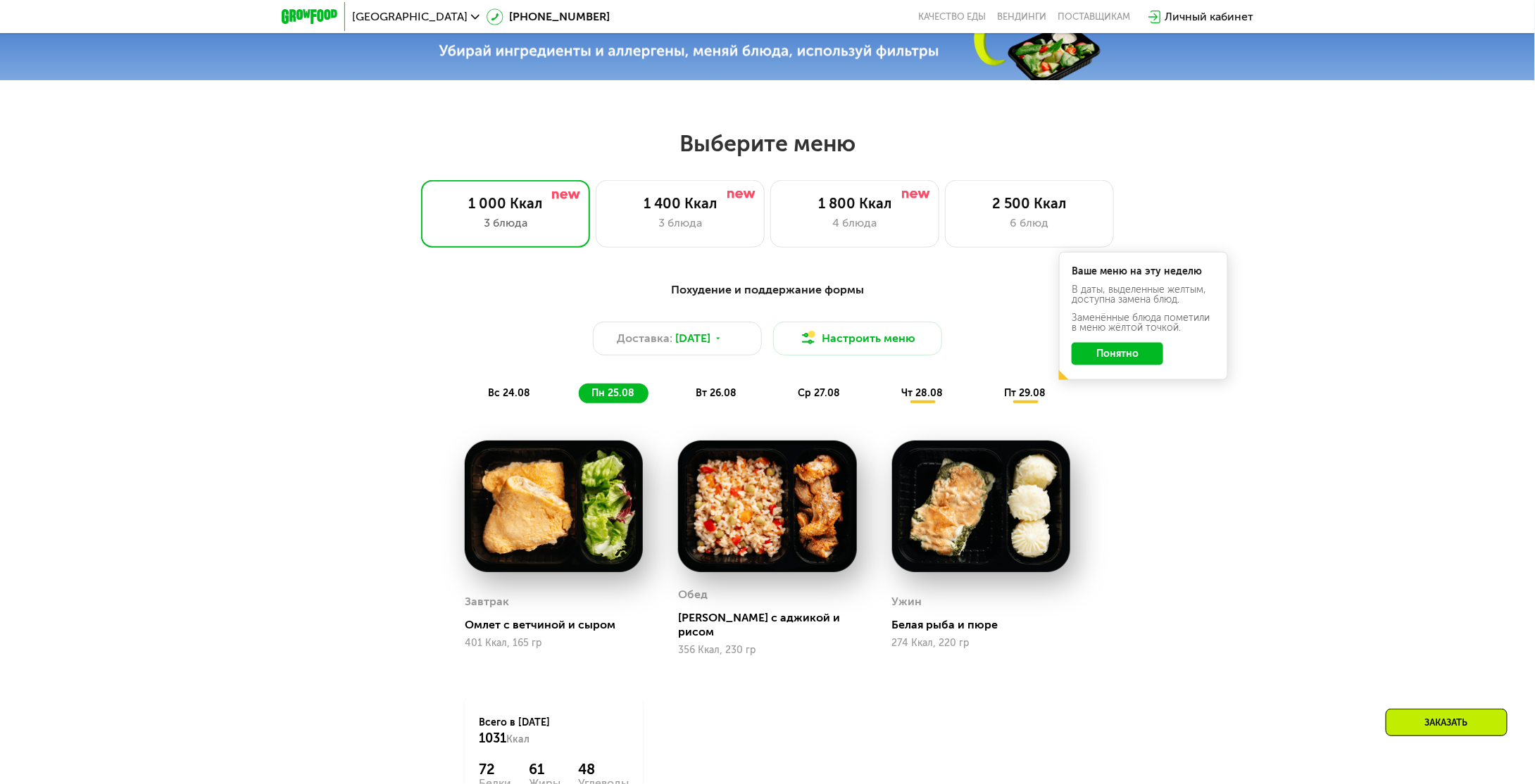
click at [785, 390] on div "вт 26.08" at bounding box center [819, 393] width 69 height 20
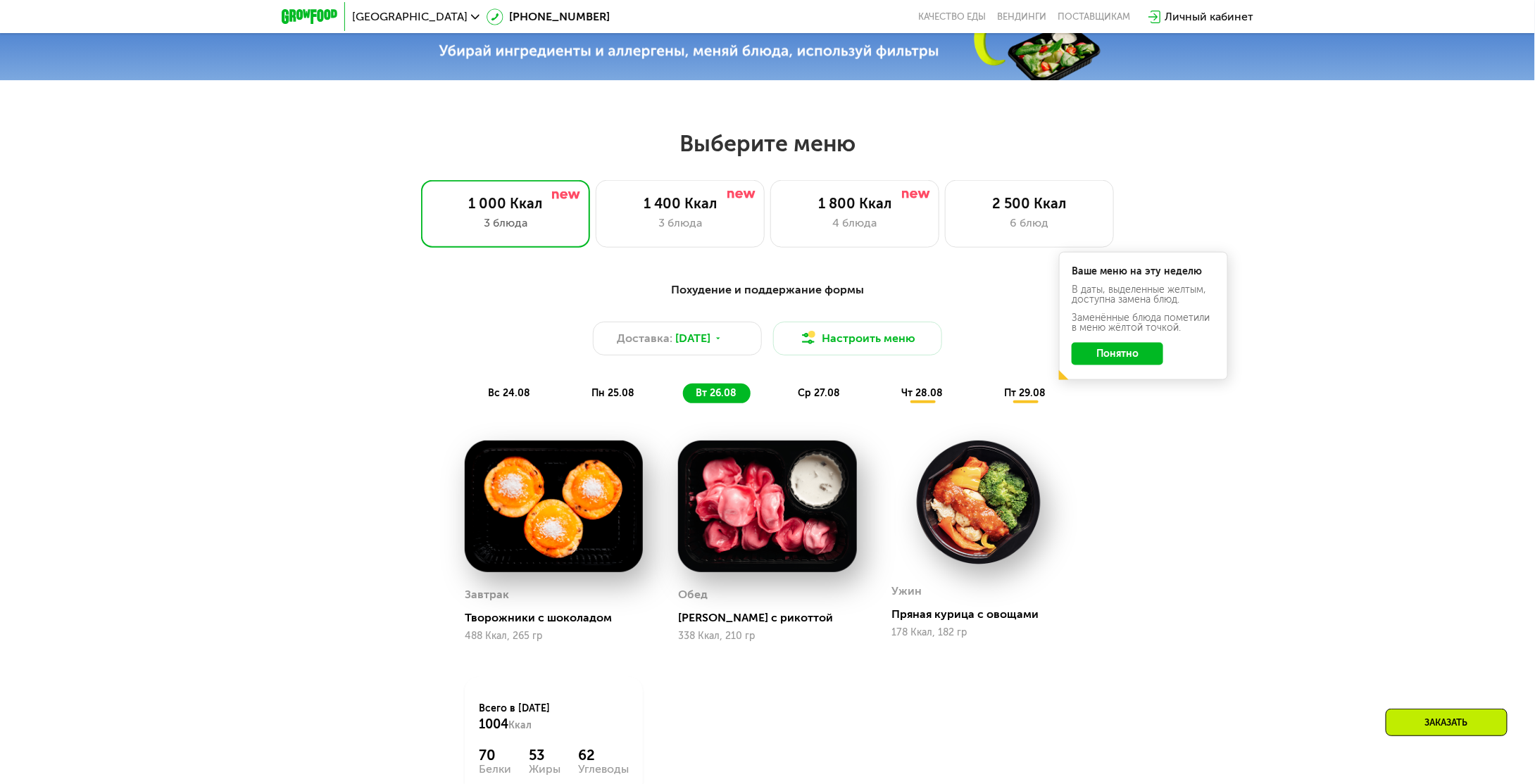
click at [812, 386] on div "Похудение и поддержание формы Доставка: [DATE] Настроить меню вс 24.08 пн 25.08…" at bounding box center [768, 342] width 834 height 122
click at [815, 392] on span "ср 27.08" at bounding box center [818, 393] width 42 height 12
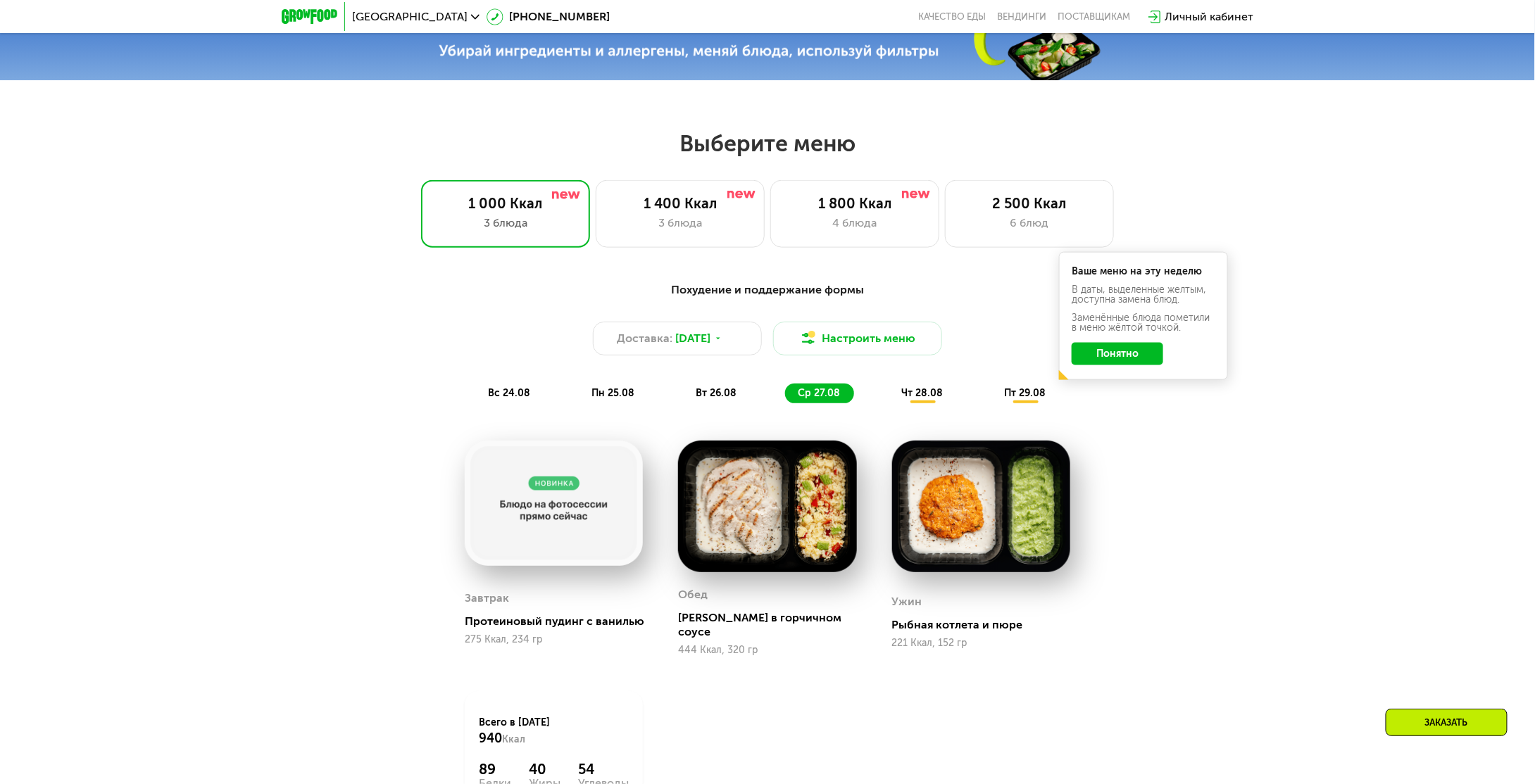
click at [991, 400] on div "чт 28.08" at bounding box center [1025, 393] width 68 height 20
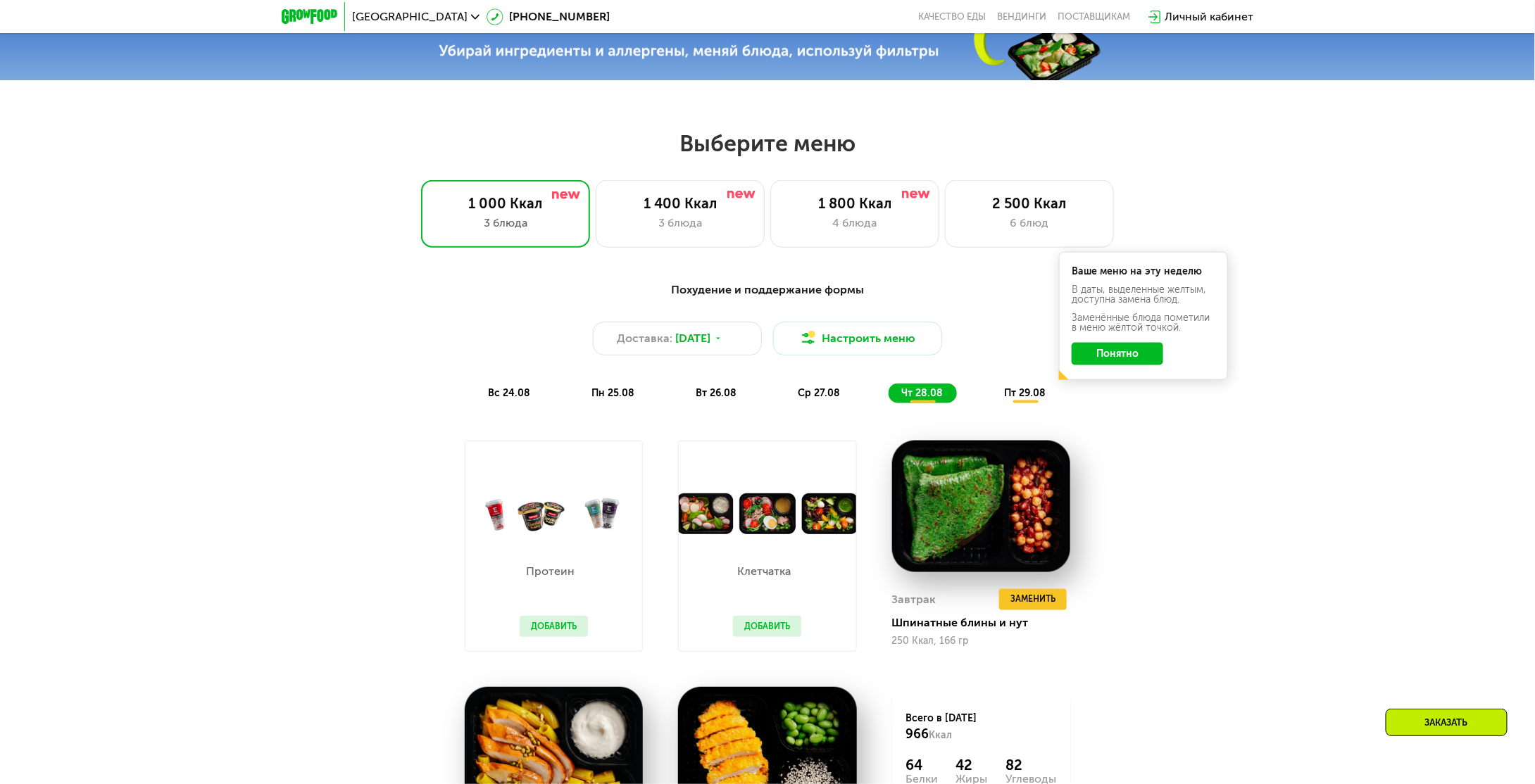
click at [1052, 391] on div "Похудение и поддержание формы Доставка: [DATE] Настроить меню вс 24.08 пн 25.08…" at bounding box center [768, 342] width 850 height 139
click at [1041, 399] on span "пт 29.08" at bounding box center [1025, 393] width 41 height 12
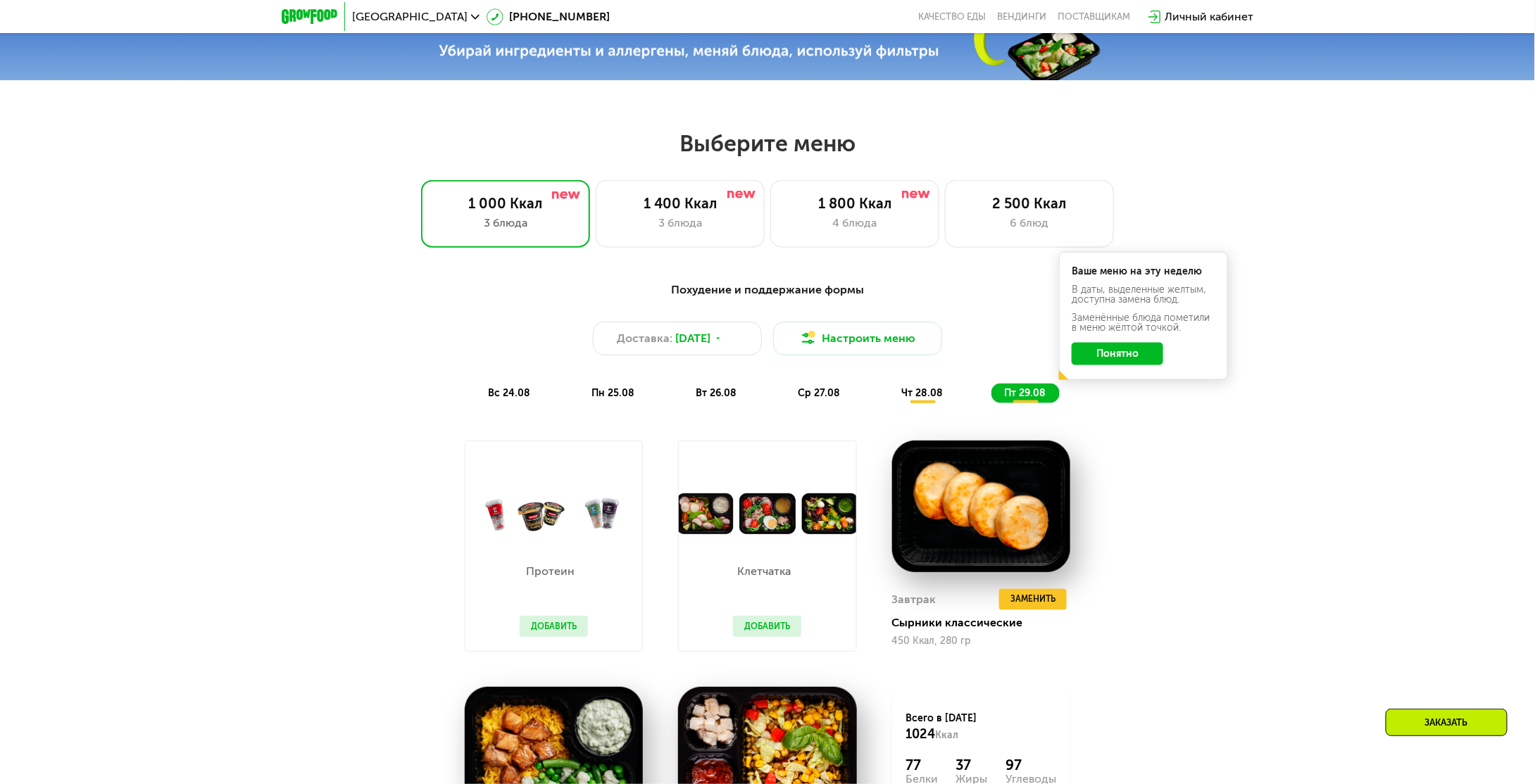
click at [1222, 447] on div "Похудение и поддержание формы Доставка: [DATE] Настроить меню вс 24.08 пн 25.08…" at bounding box center [768, 629] width 1535 height 734
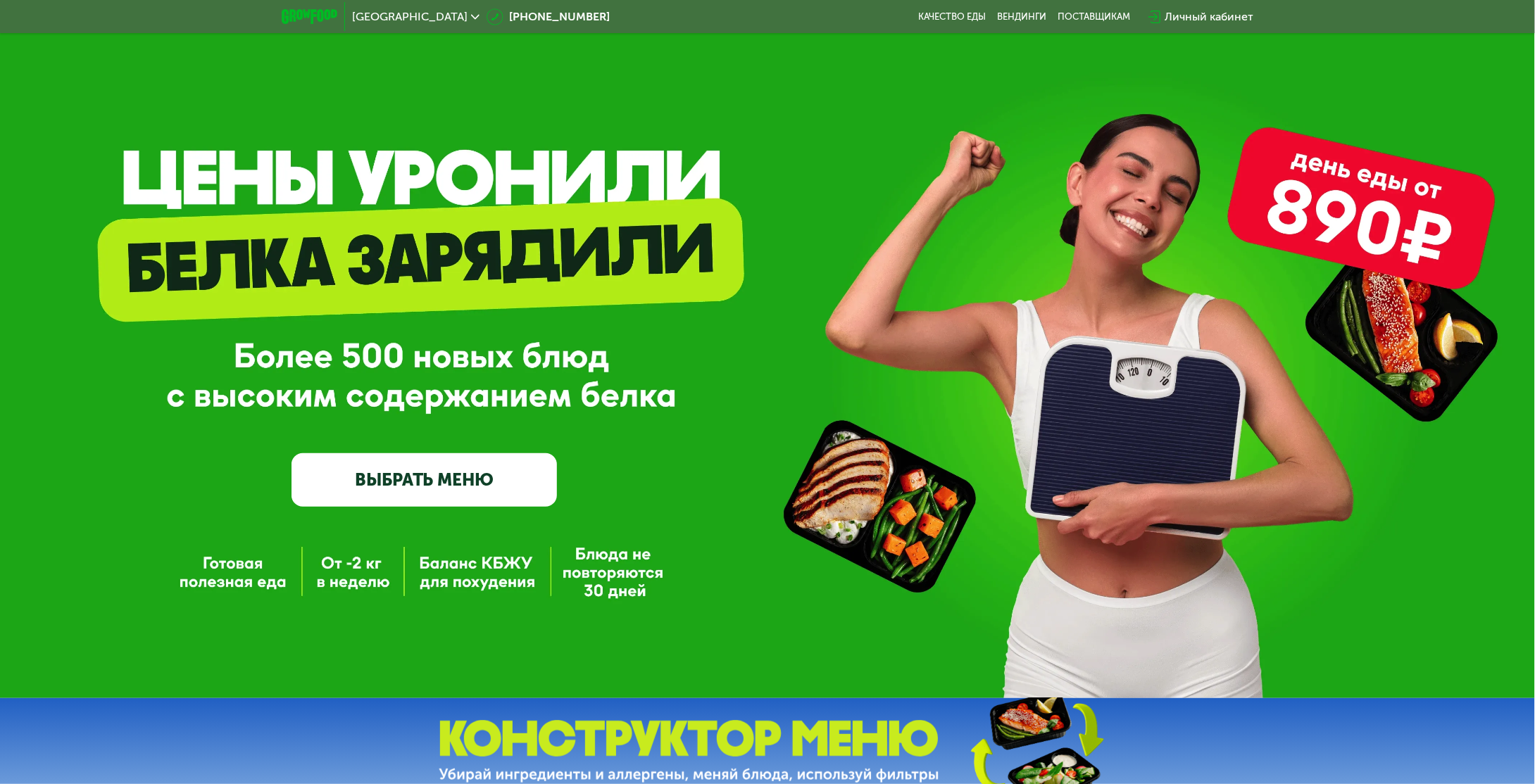
scroll to position [0, 0]
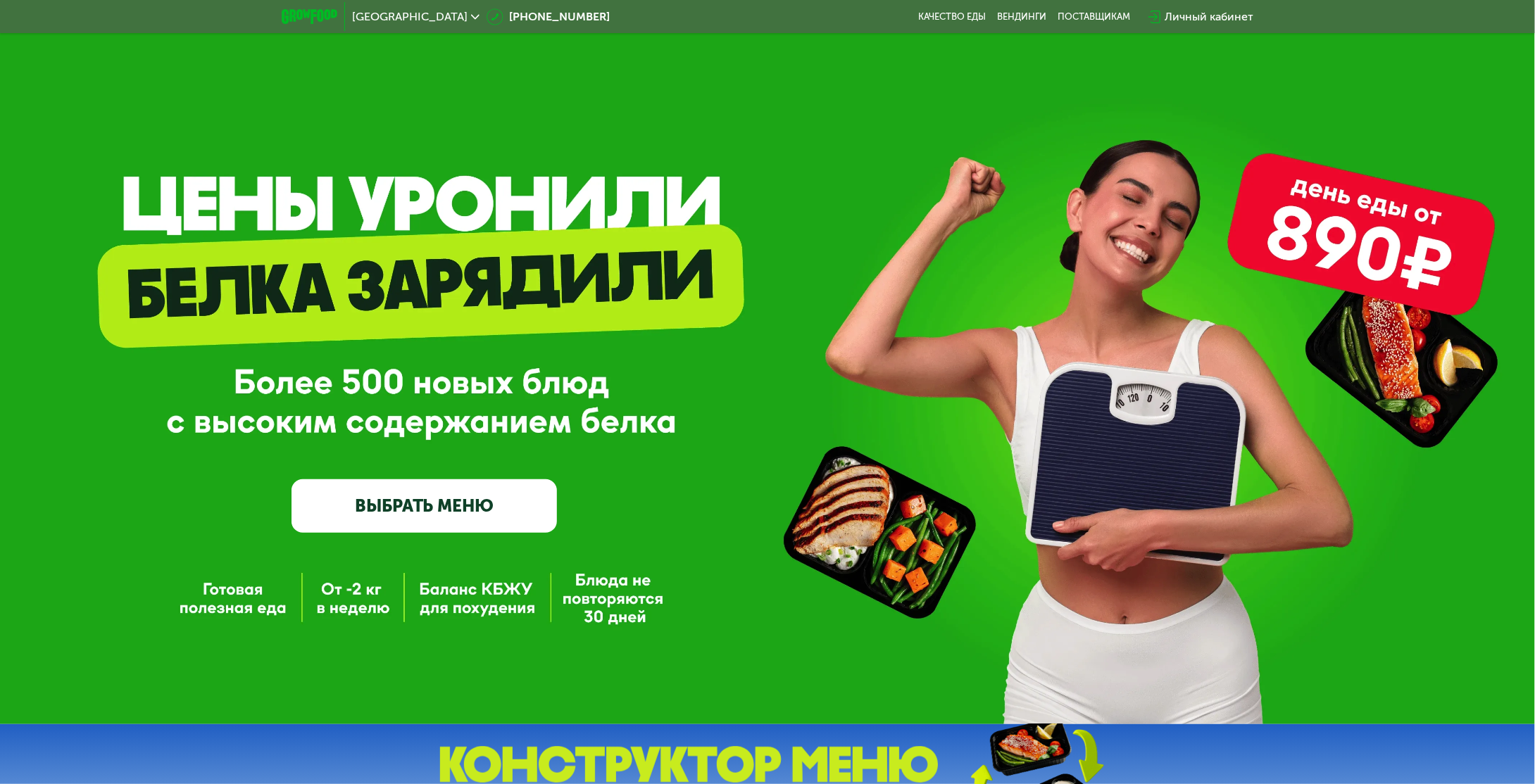
click at [310, 17] on img at bounding box center [309, 17] width 56 height 15
